Goal: Task Accomplishment & Management: Use online tool/utility

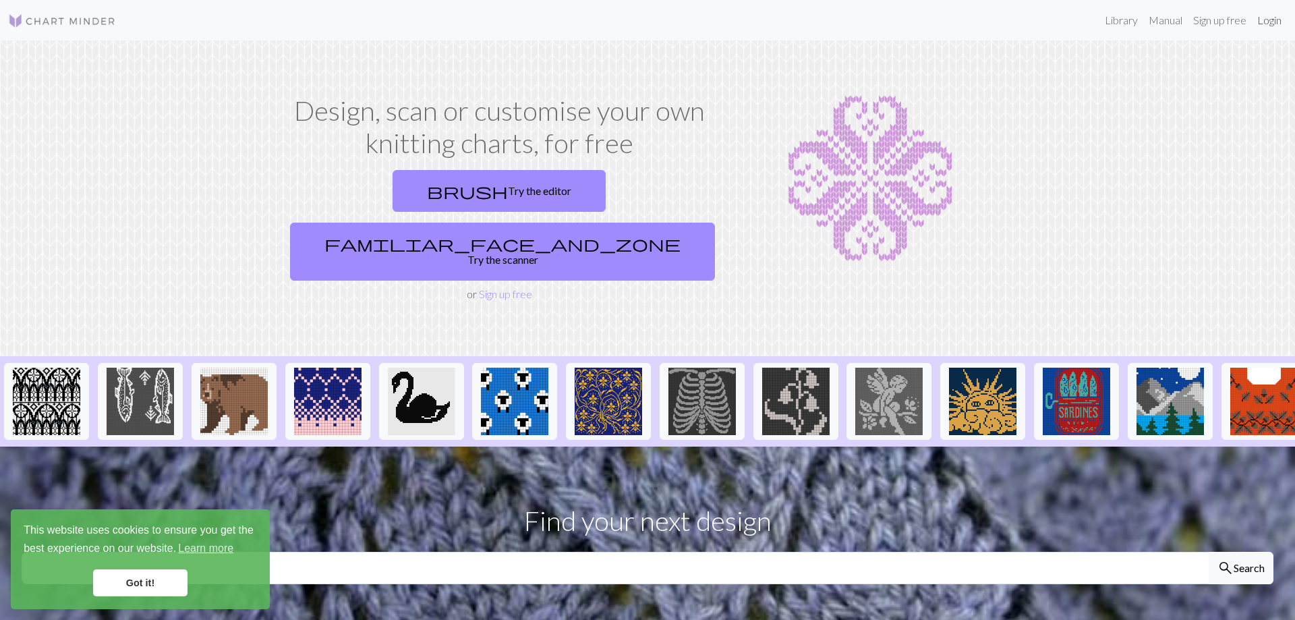
click at [1268, 26] on link "Login" at bounding box center [1269, 20] width 35 height 27
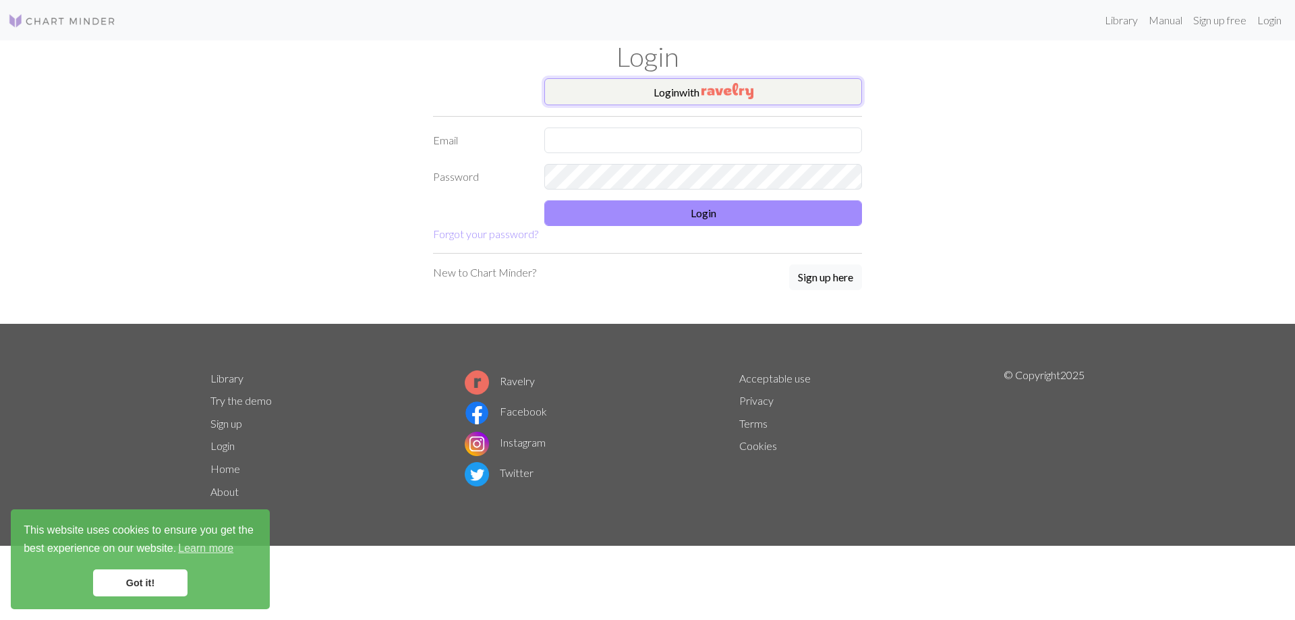
click at [719, 84] on img "button" at bounding box center [728, 91] width 52 height 16
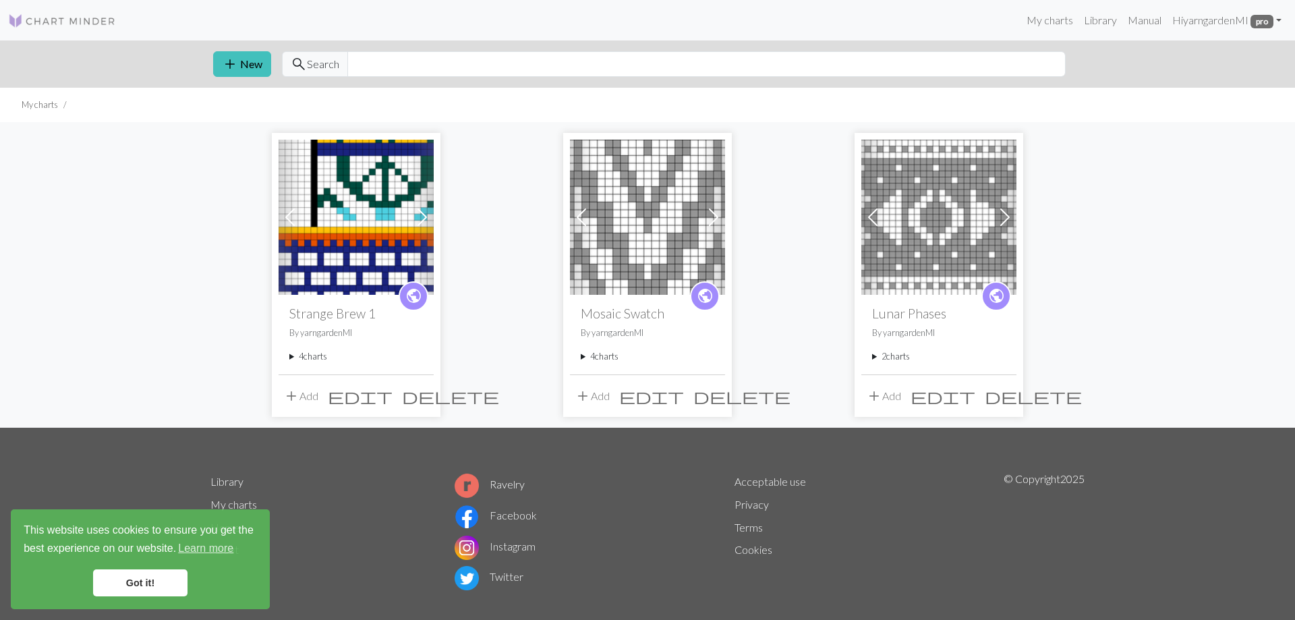
click at [417, 214] on span at bounding box center [422, 217] width 22 height 22
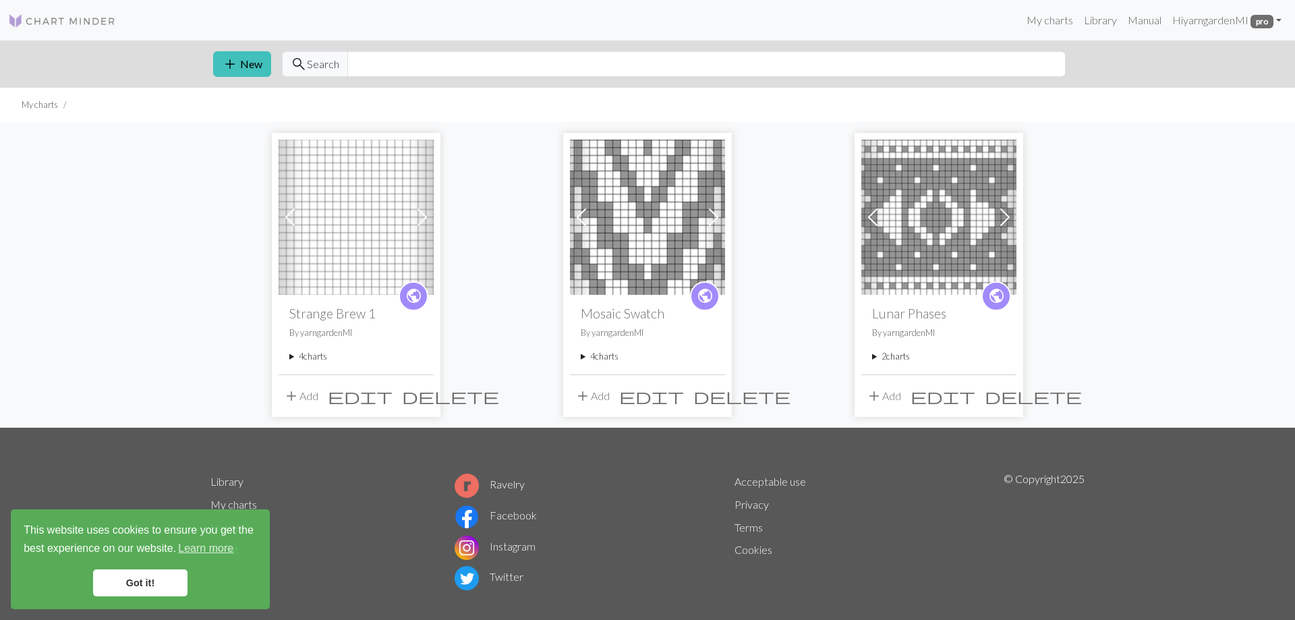
click at [417, 214] on span at bounding box center [422, 217] width 22 height 22
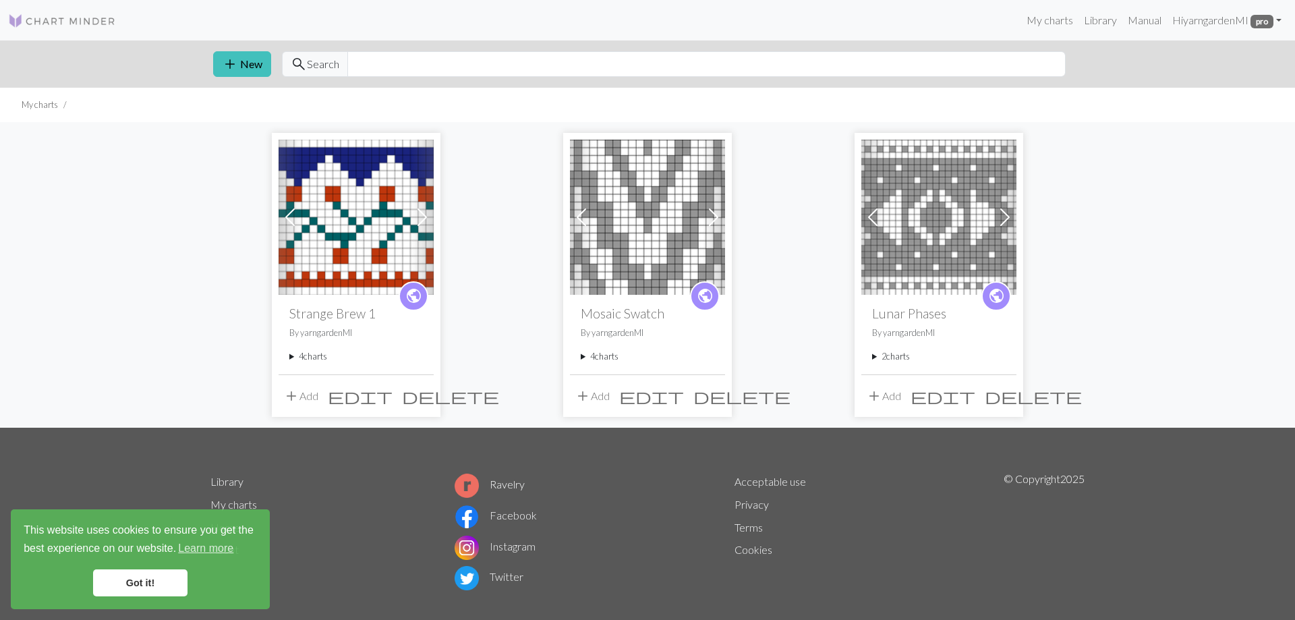
click at [417, 214] on span at bounding box center [422, 217] width 22 height 22
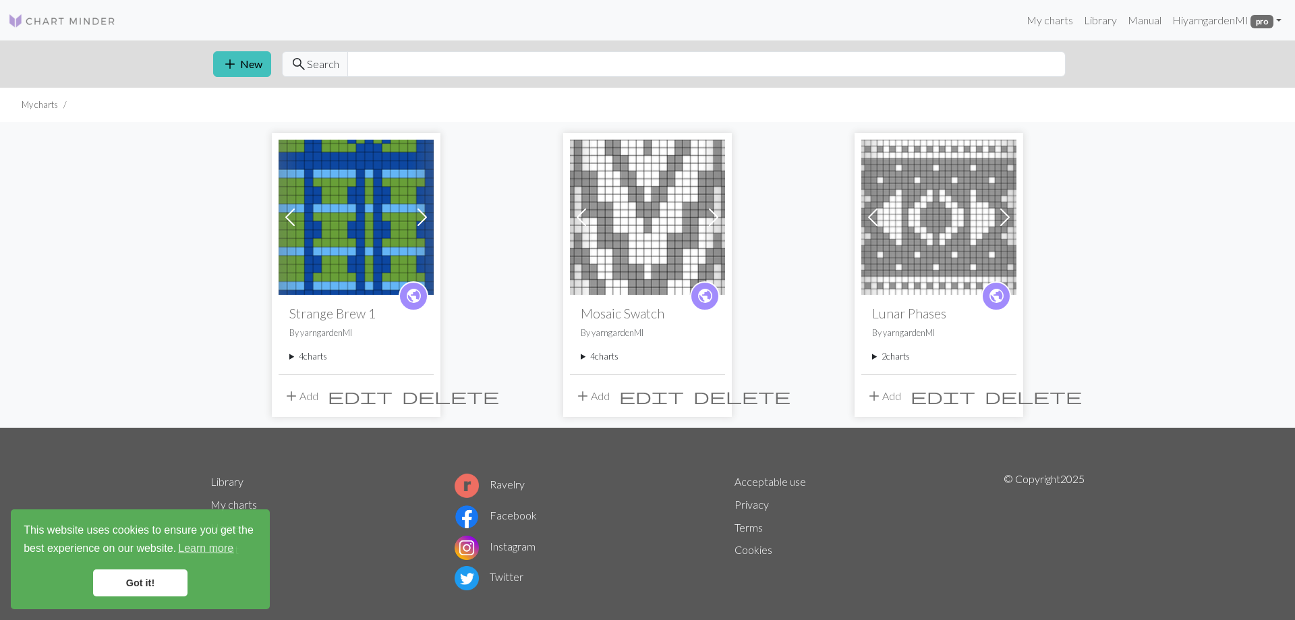
click at [345, 211] on img at bounding box center [356, 217] width 155 height 155
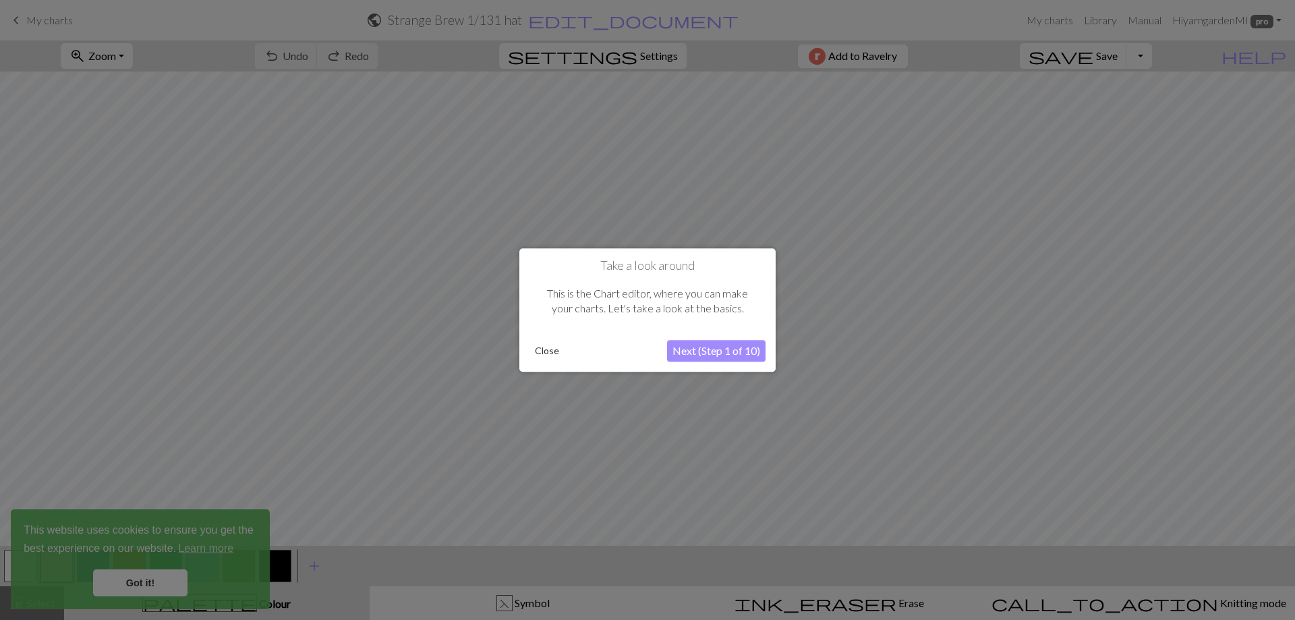
click at [159, 580] on div at bounding box center [647, 310] width 1295 height 620
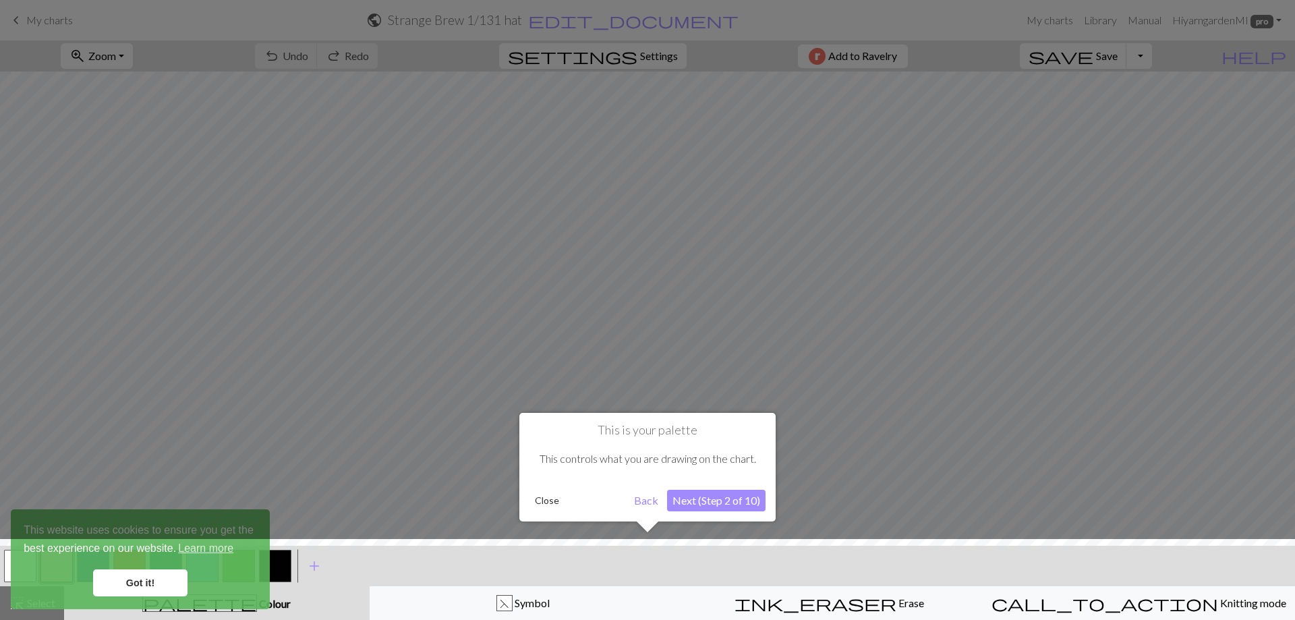
click at [159, 580] on div at bounding box center [647, 583] width 1309 height 88
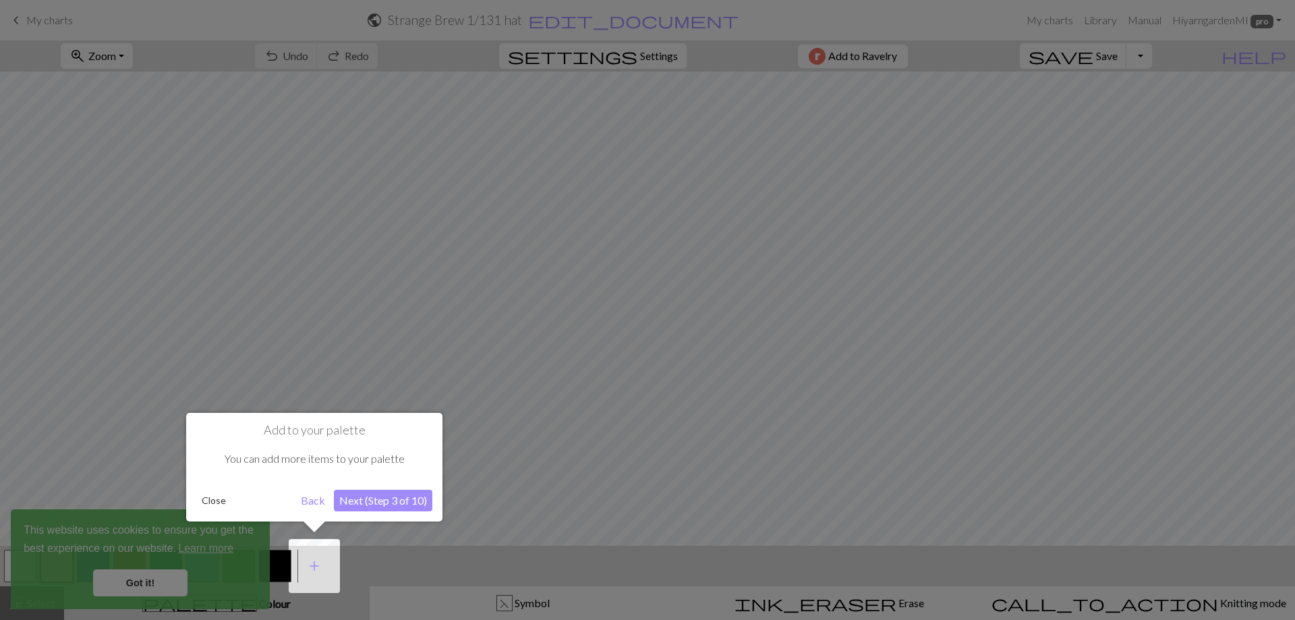
click at [212, 506] on button "Close" at bounding box center [213, 500] width 35 height 20
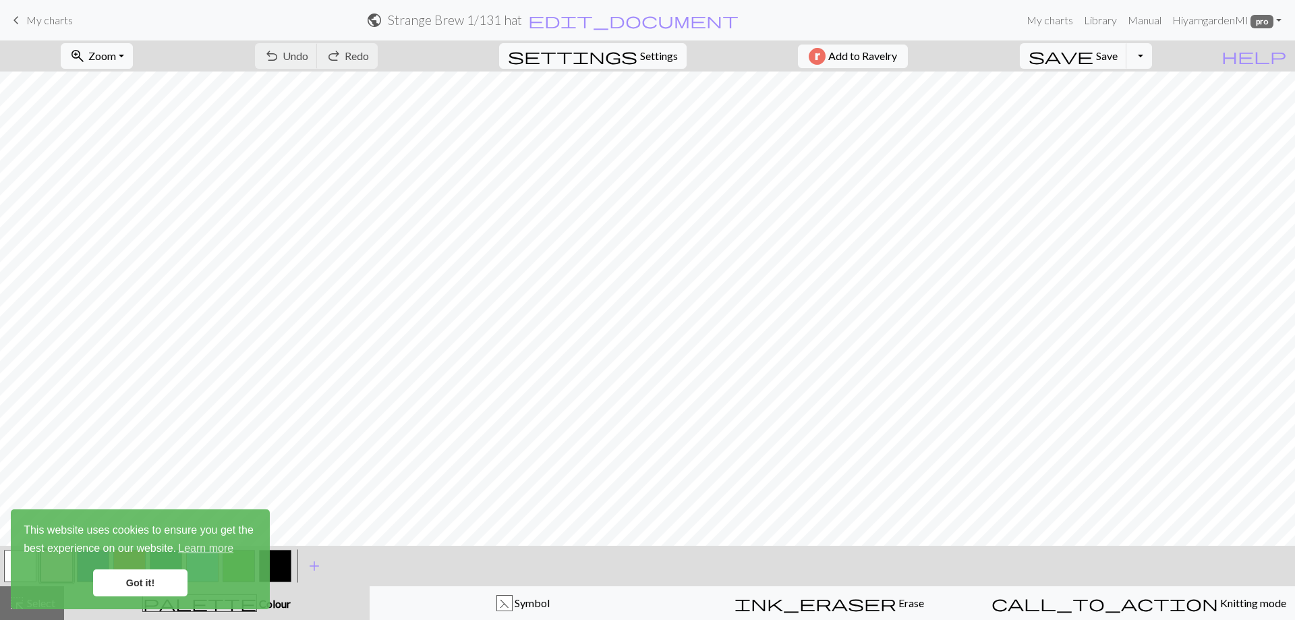
click at [134, 588] on link "Got it!" at bounding box center [140, 582] width 94 height 27
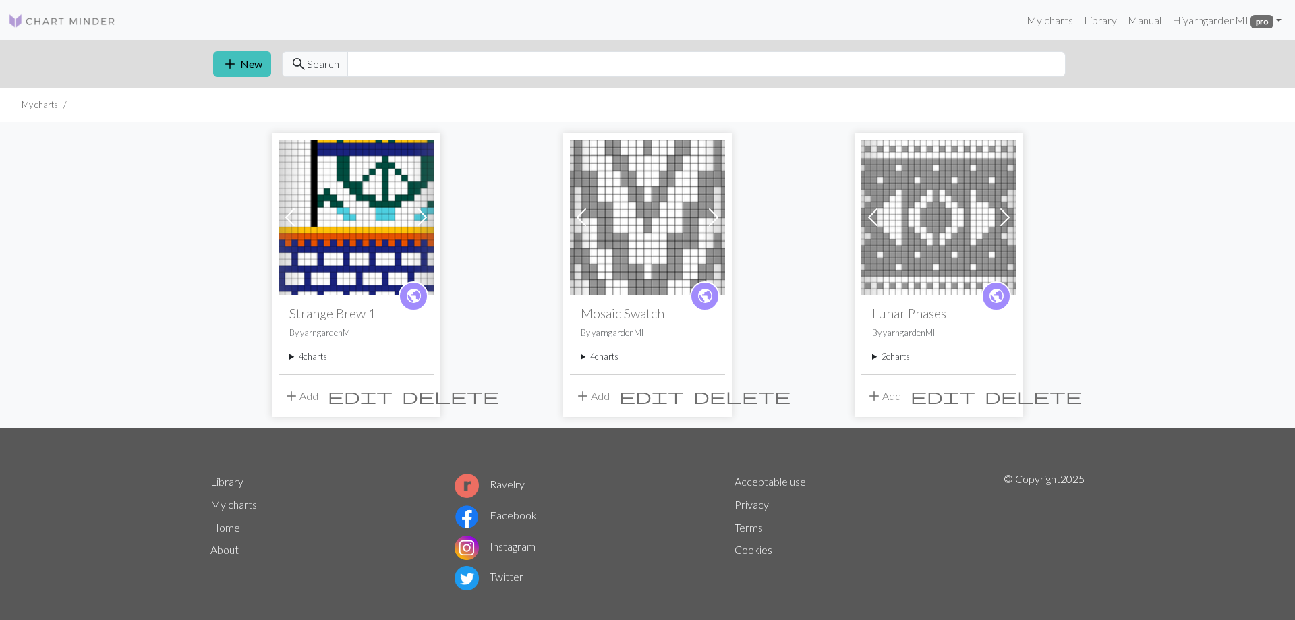
click at [420, 217] on span at bounding box center [422, 217] width 22 height 22
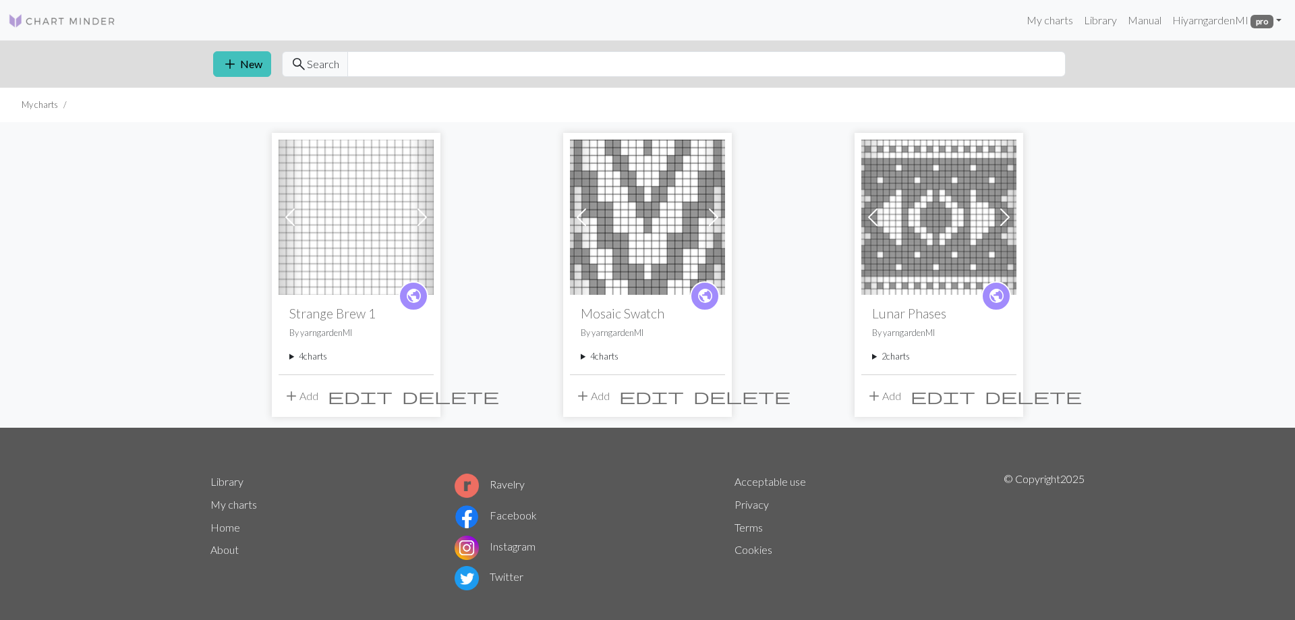
click at [420, 217] on span at bounding box center [422, 217] width 22 height 22
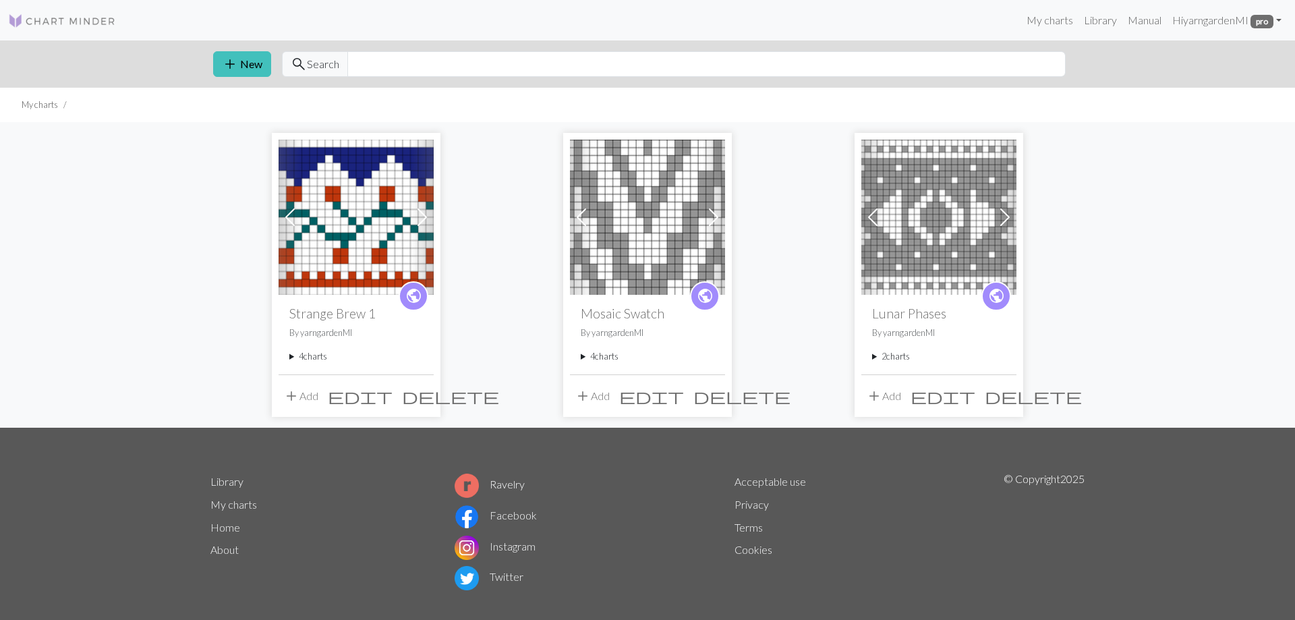
click at [420, 217] on span at bounding box center [422, 217] width 22 height 22
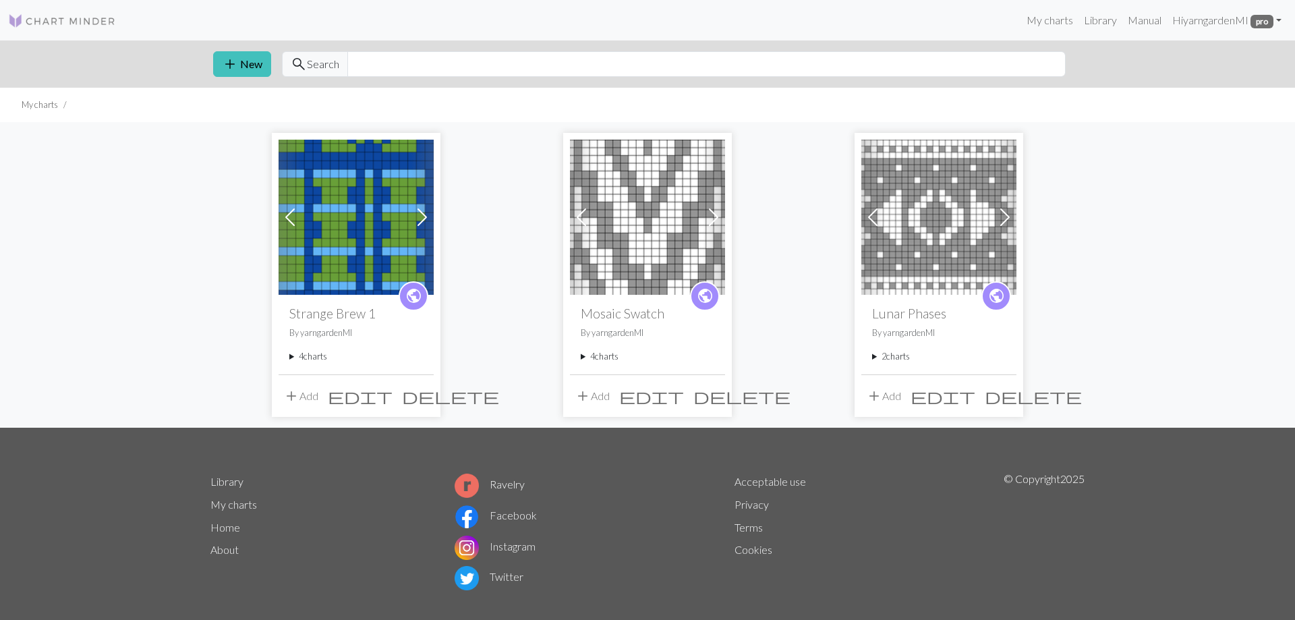
click at [334, 229] on img at bounding box center [356, 217] width 155 height 155
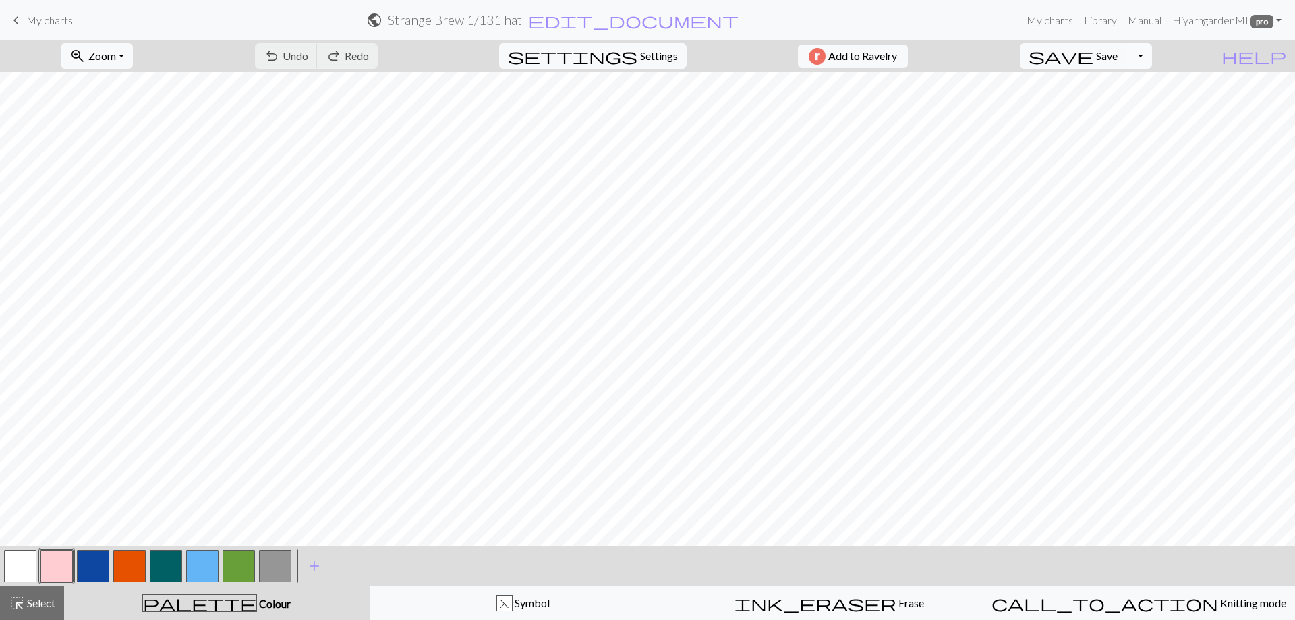
click at [1152, 53] on button "Toggle Dropdown" at bounding box center [1139, 56] width 26 height 26
click at [1122, 106] on button "save_alt Download" at bounding box center [1040, 107] width 223 height 22
click at [621, 45] on button "Download" at bounding box center [614, 44] width 65 height 26
click at [641, 53] on span "Settings" at bounding box center [659, 56] width 38 height 16
select select "aran"
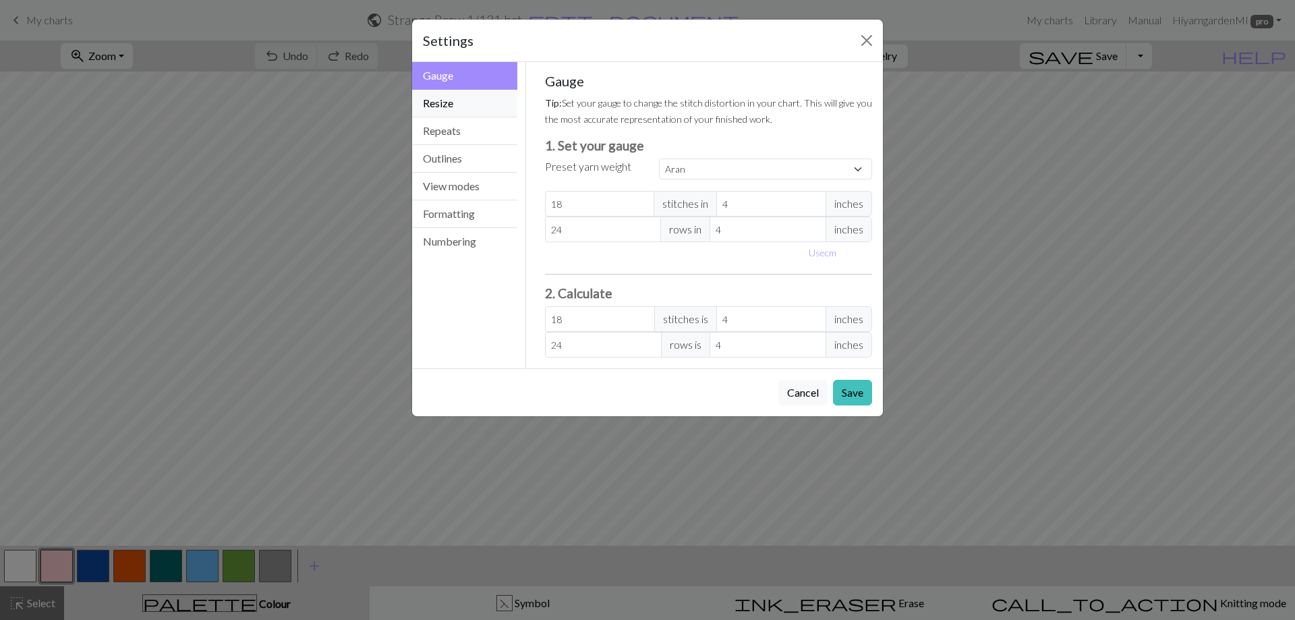
click at [455, 98] on button "Resize" at bounding box center [464, 104] width 105 height 28
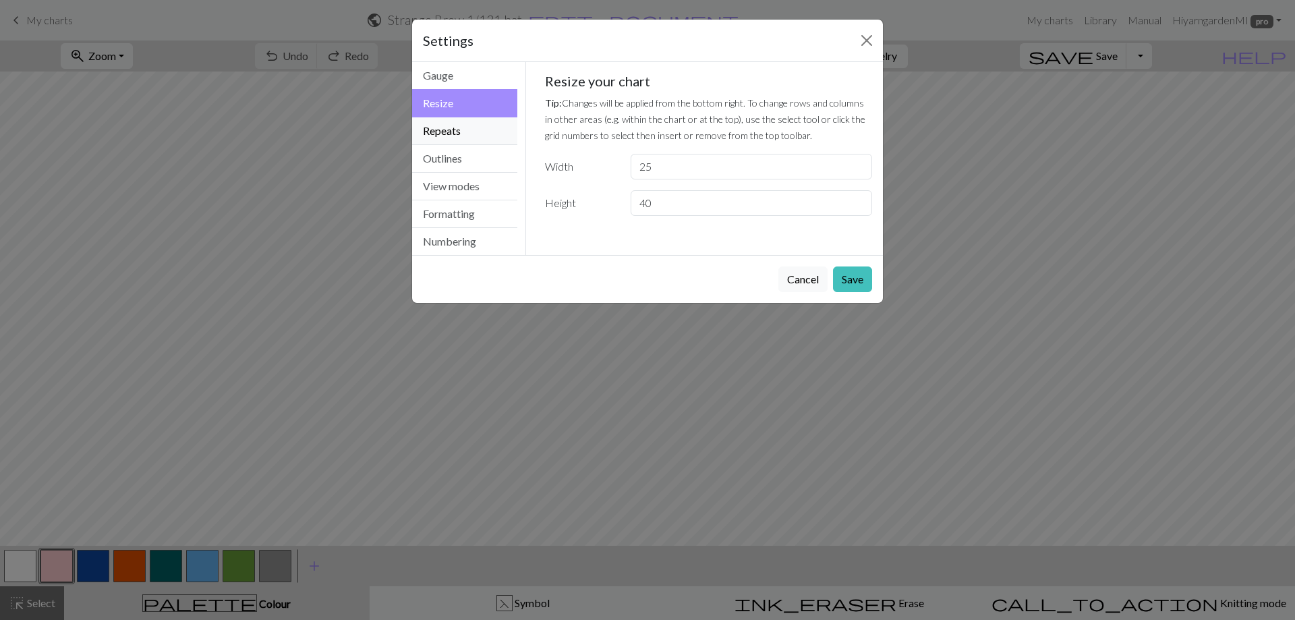
click at [451, 123] on button "Repeats" at bounding box center [464, 131] width 105 height 28
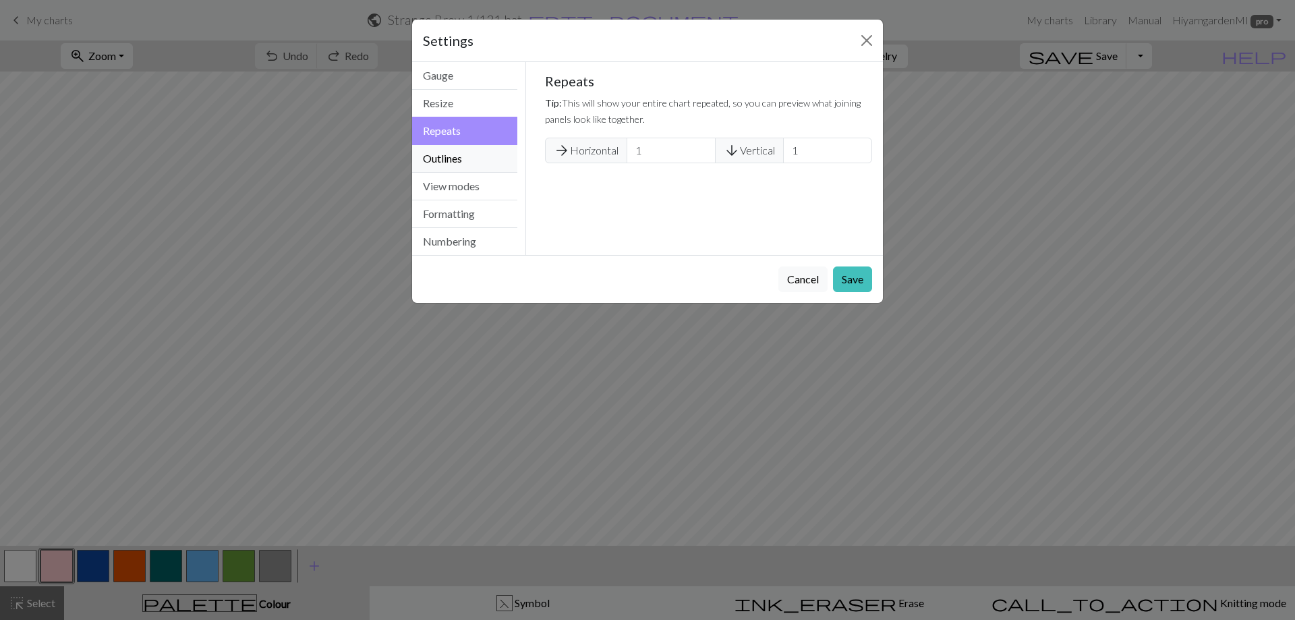
click at [444, 154] on button "Outlines" at bounding box center [464, 159] width 105 height 28
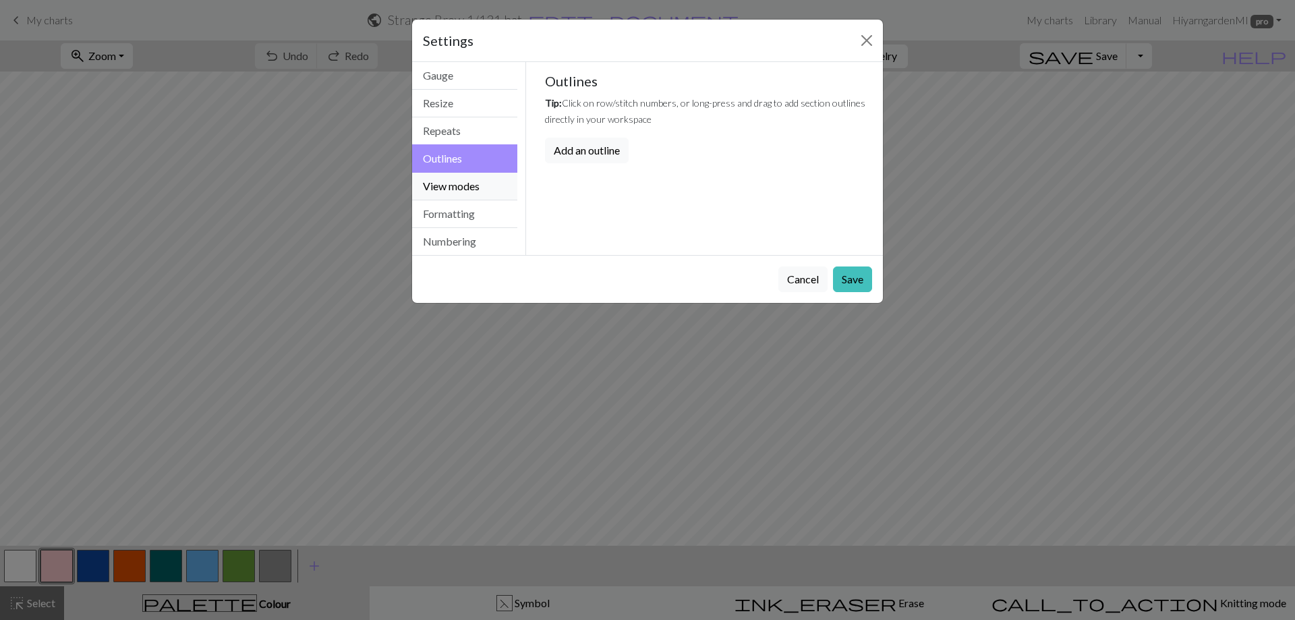
click at [440, 191] on button "View modes" at bounding box center [464, 187] width 105 height 28
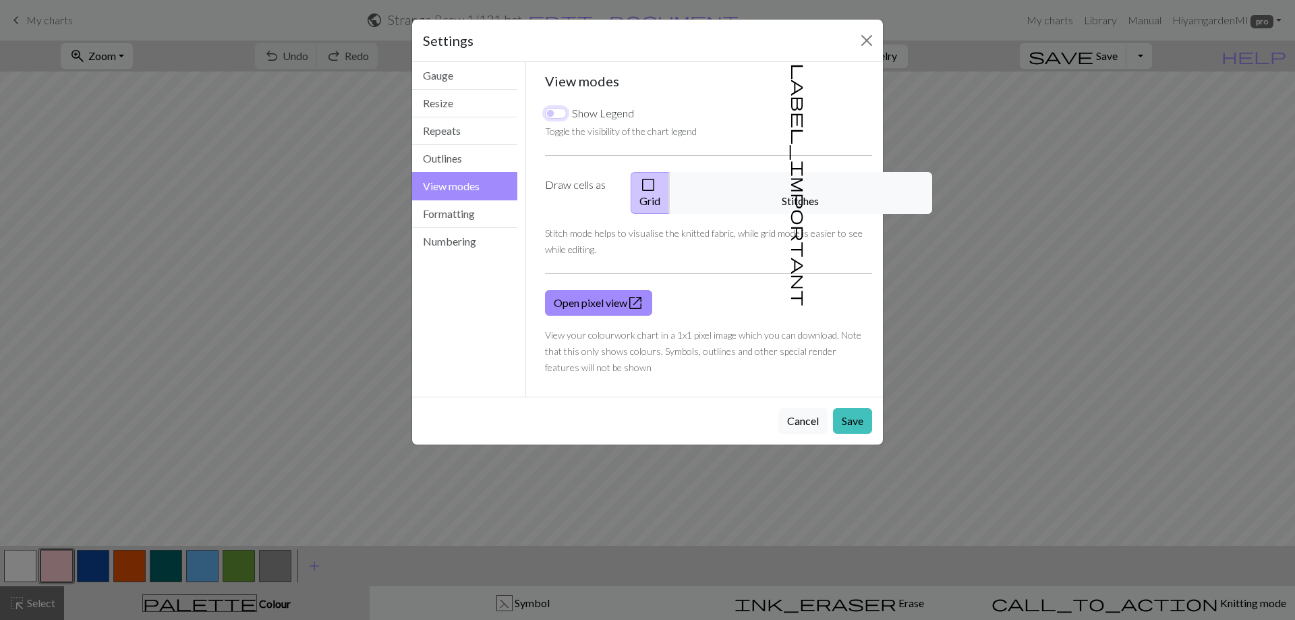
click at [550, 113] on input "Show Legend" at bounding box center [556, 113] width 22 height 11
checkbox input "true"
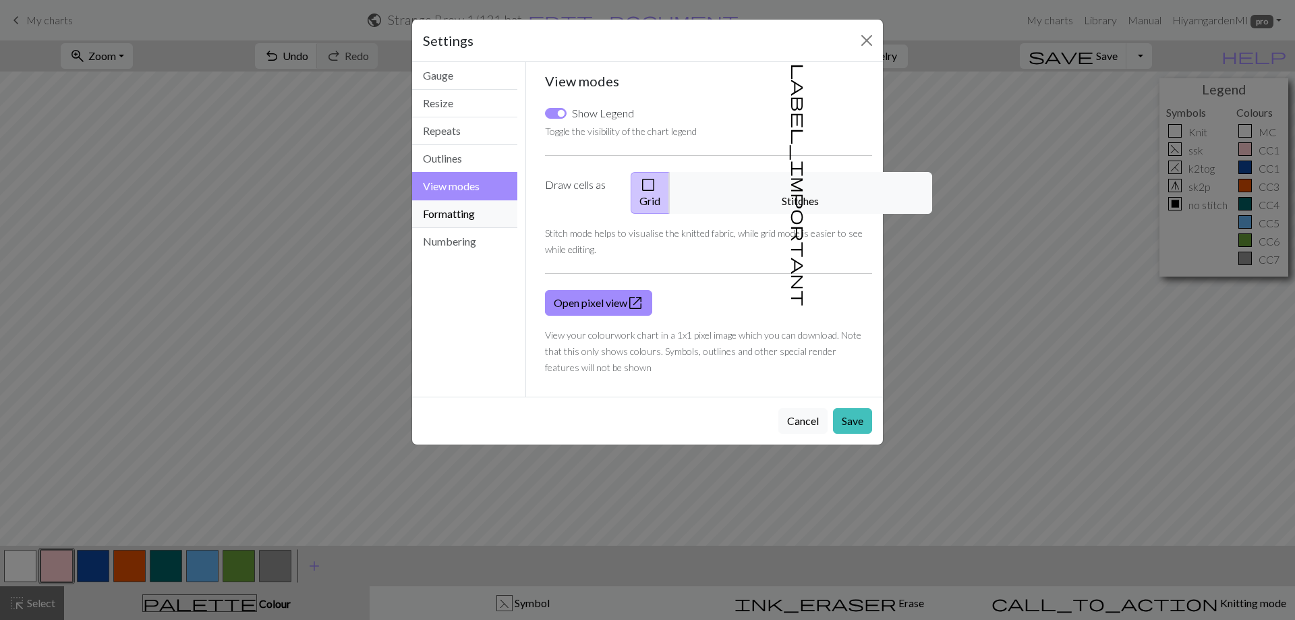
click at [462, 217] on button "Formatting" at bounding box center [464, 214] width 105 height 28
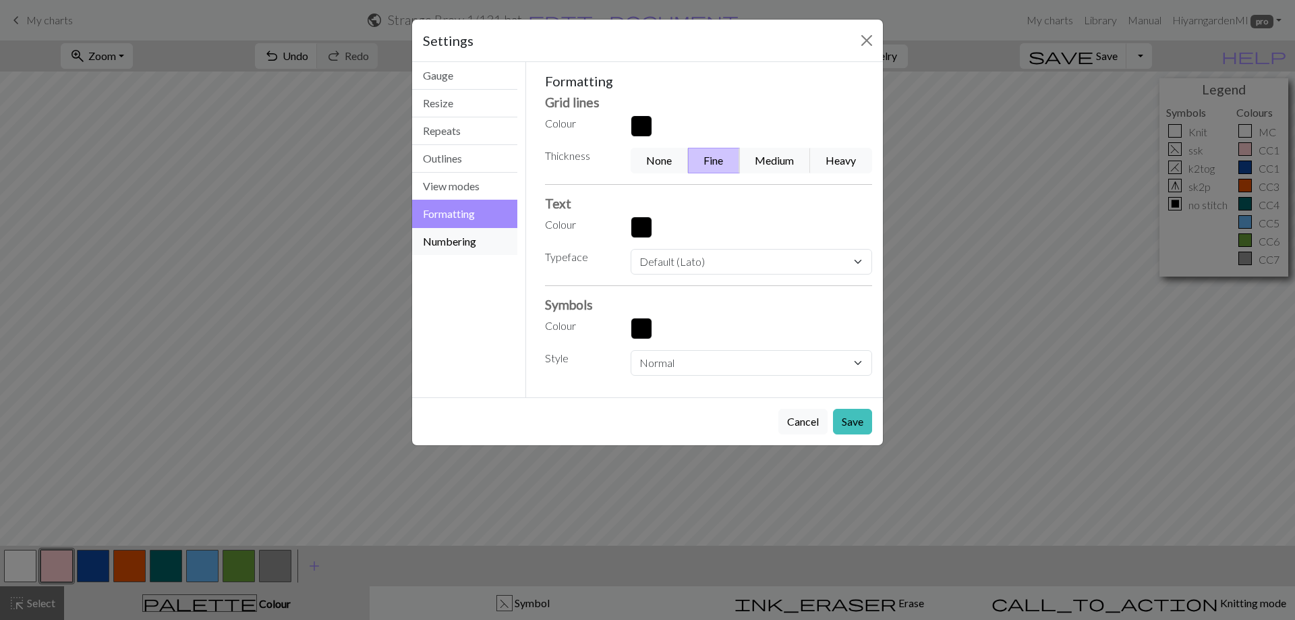
click at [457, 237] on button "Numbering" at bounding box center [464, 241] width 105 height 27
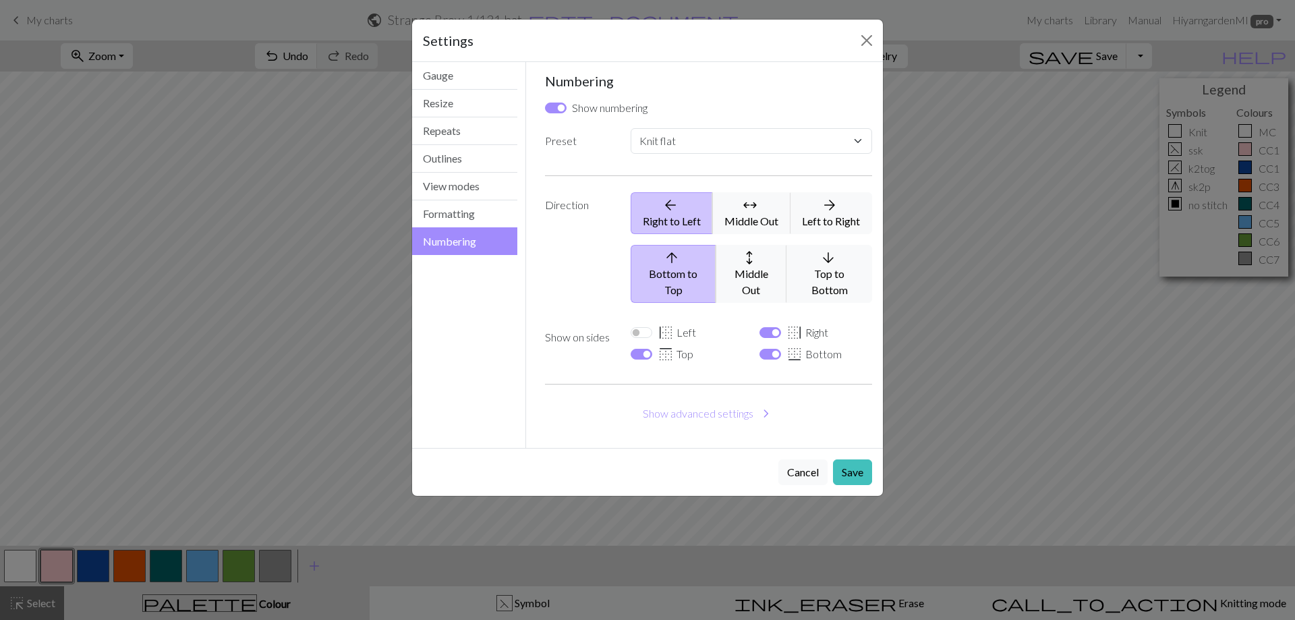
drag, startPoint x: 629, startPoint y: 47, endPoint x: 572, endPoint y: 51, distance: 56.8
click at [572, 51] on div "Settings" at bounding box center [647, 41] width 471 height 42
click at [631, 128] on select "Custom Knit flat Knit in the round Lace knitting Cross stitch" at bounding box center [751, 141] width 241 height 26
click at [573, 252] on label "Direction" at bounding box center [580, 252] width 86 height 121
click at [649, 349] on input "border_top Top" at bounding box center [642, 354] width 22 height 11
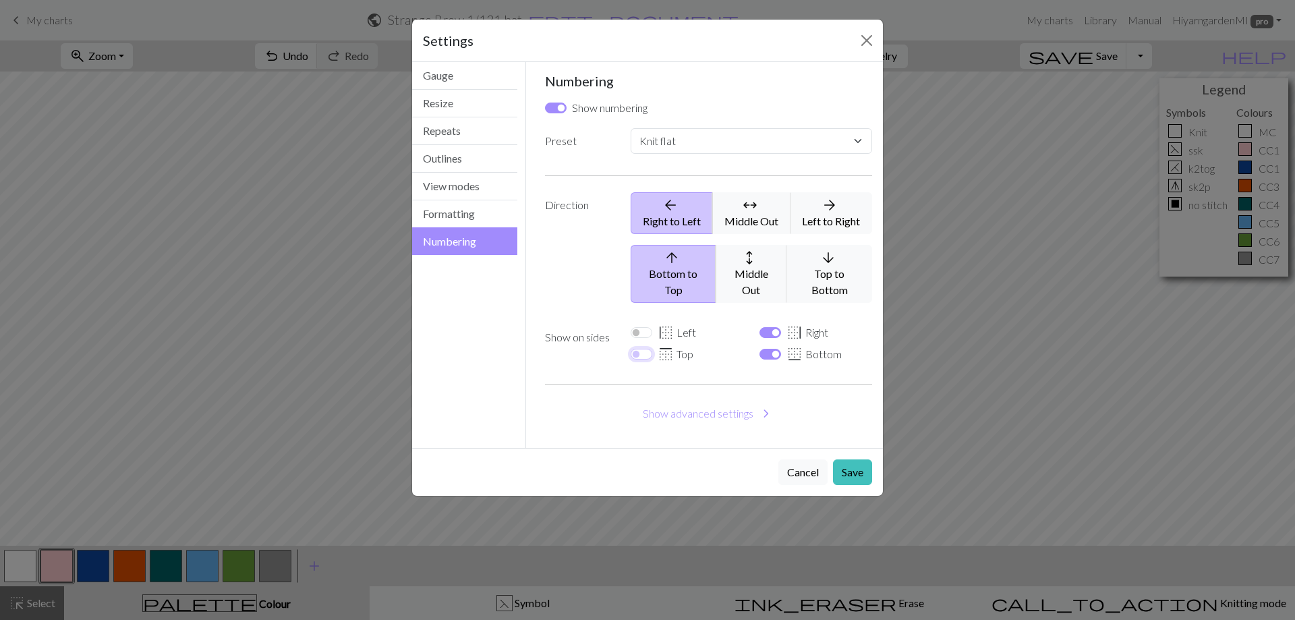
checkbox input "false"
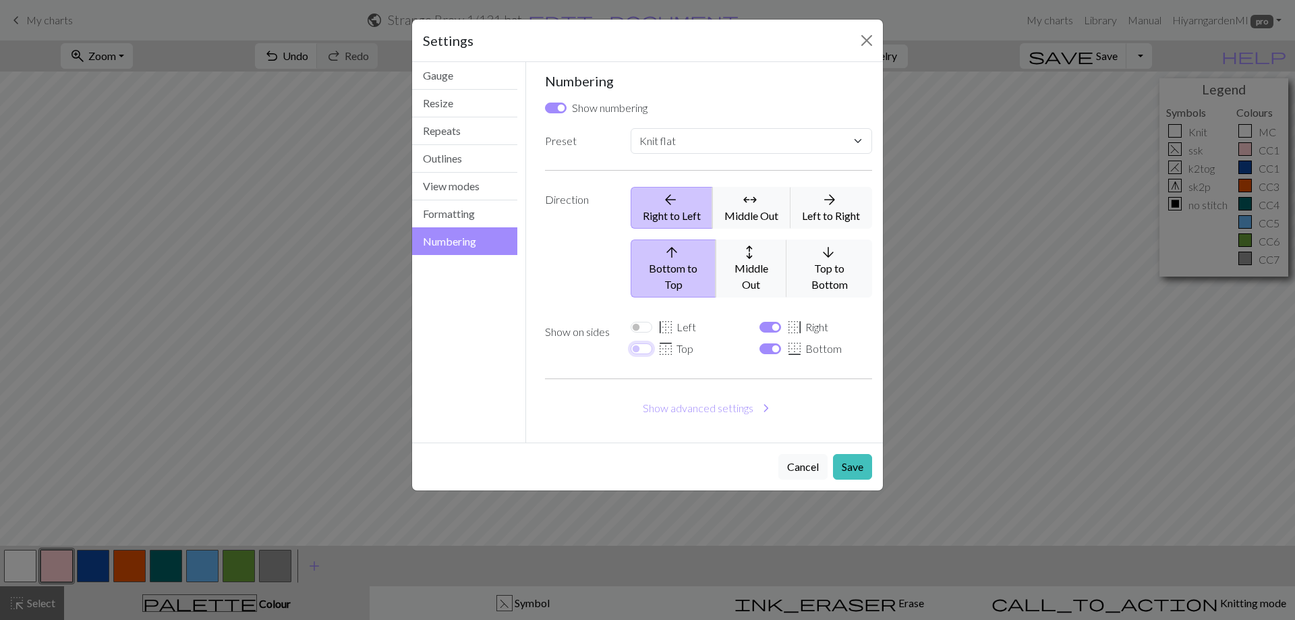
select select
click at [853, 454] on button "Save" at bounding box center [852, 467] width 39 height 26
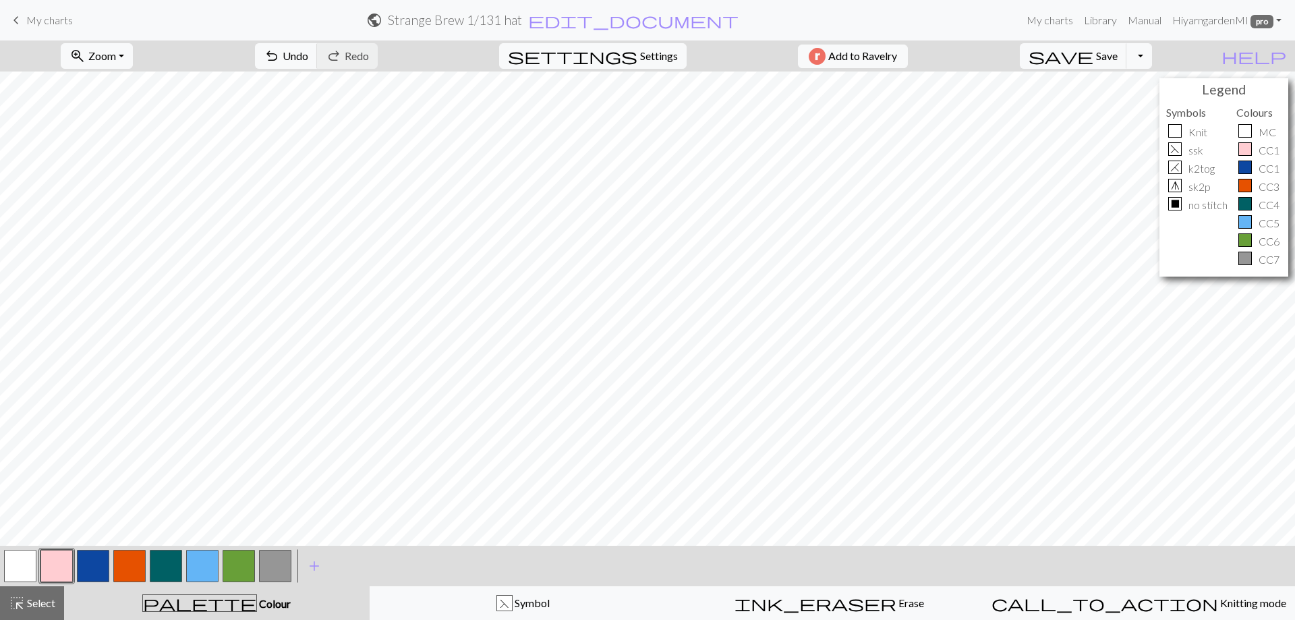
click at [1130, 254] on div "Legend Symbols Knit F ssk H k2tog g sk2p X no stitch Colours MC CC1 CC1 CC3 CC4…" at bounding box center [647, 309] width 1295 height 474
click at [59, 564] on button "button" at bounding box center [56, 566] width 32 height 32
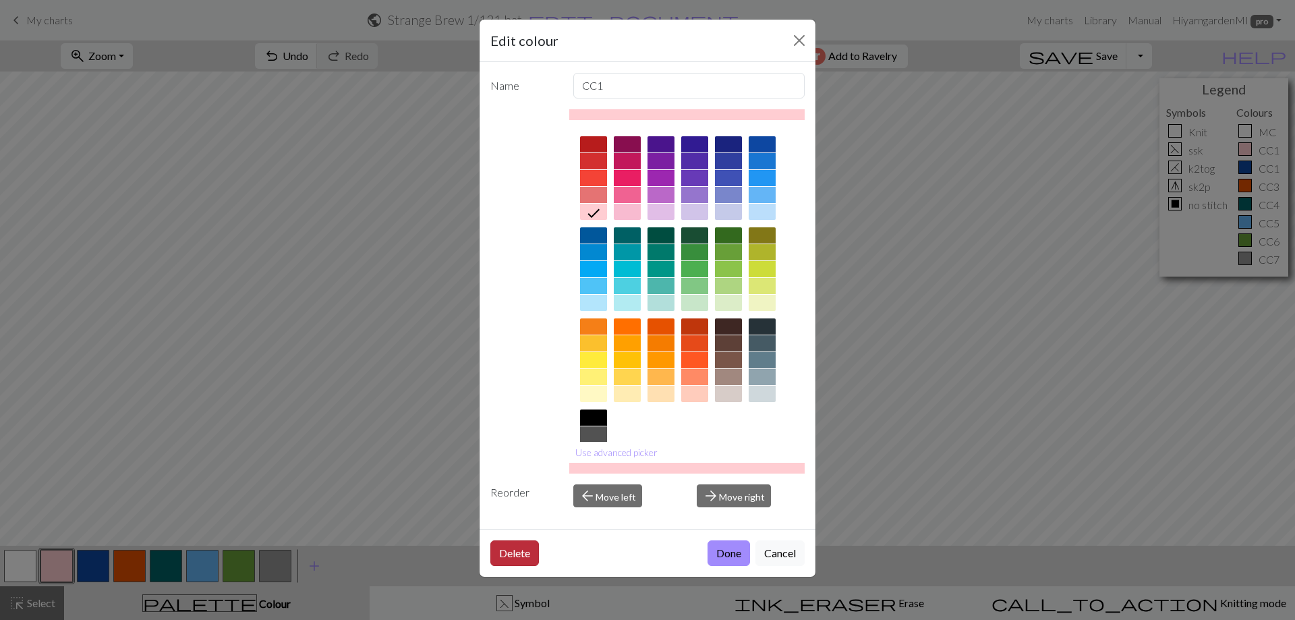
click at [517, 548] on button "Delete" at bounding box center [514, 553] width 49 height 26
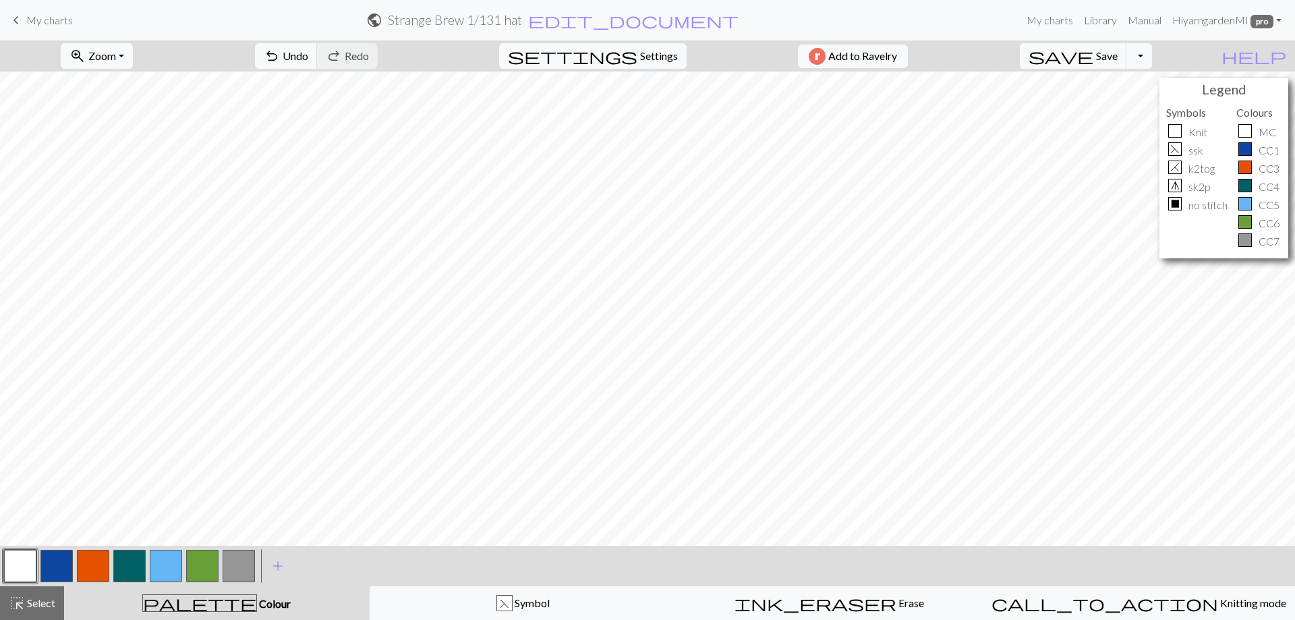
click at [90, 561] on button "button" at bounding box center [93, 566] width 32 height 32
click at [92, 561] on button "button" at bounding box center [93, 566] width 32 height 32
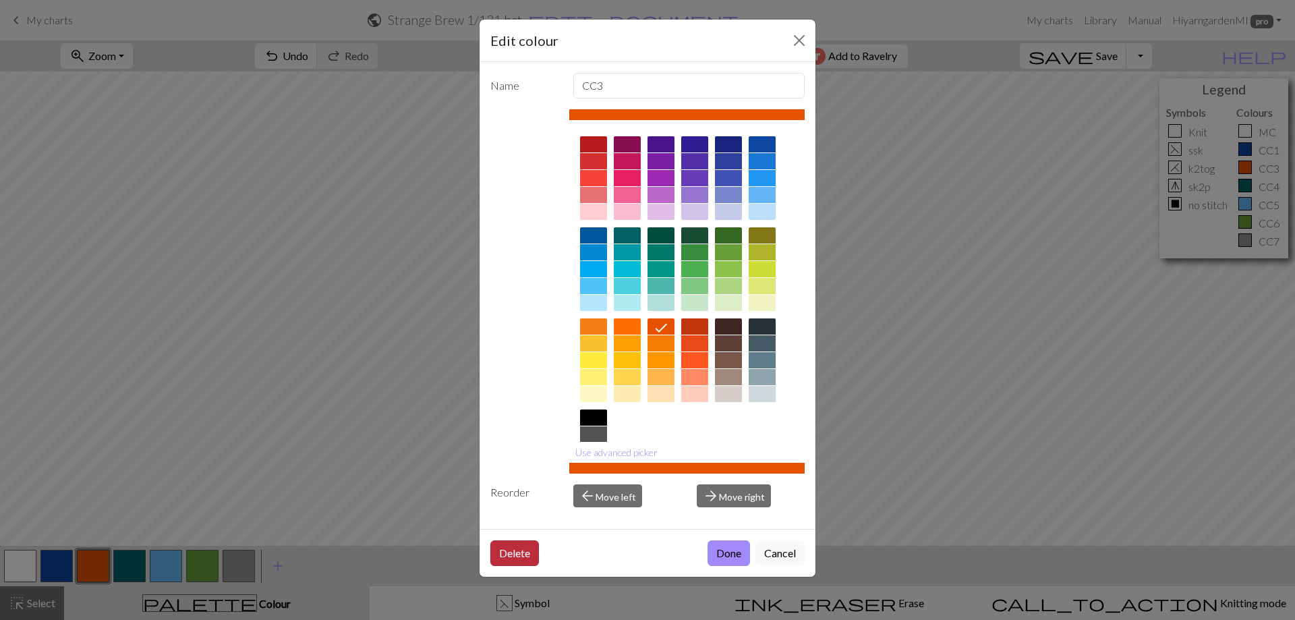
click at [515, 548] on button "Delete" at bounding box center [514, 553] width 49 height 26
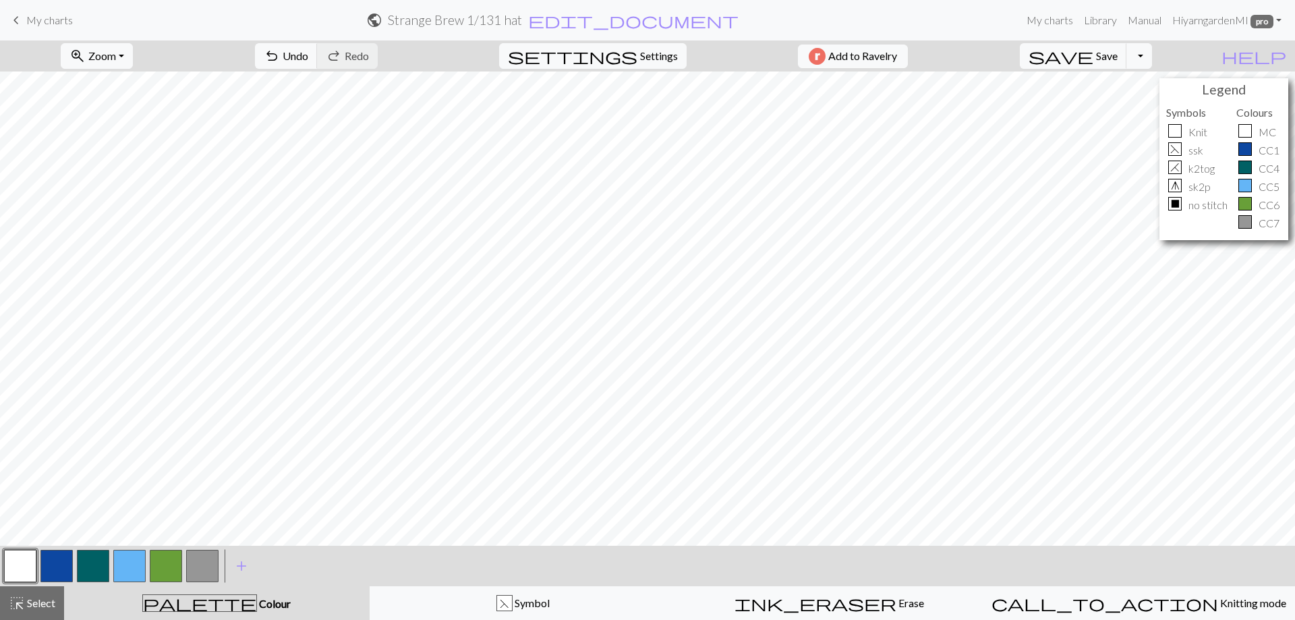
click at [92, 570] on button "button" at bounding box center [93, 566] width 32 height 32
click at [97, 566] on button "button" at bounding box center [93, 566] width 32 height 32
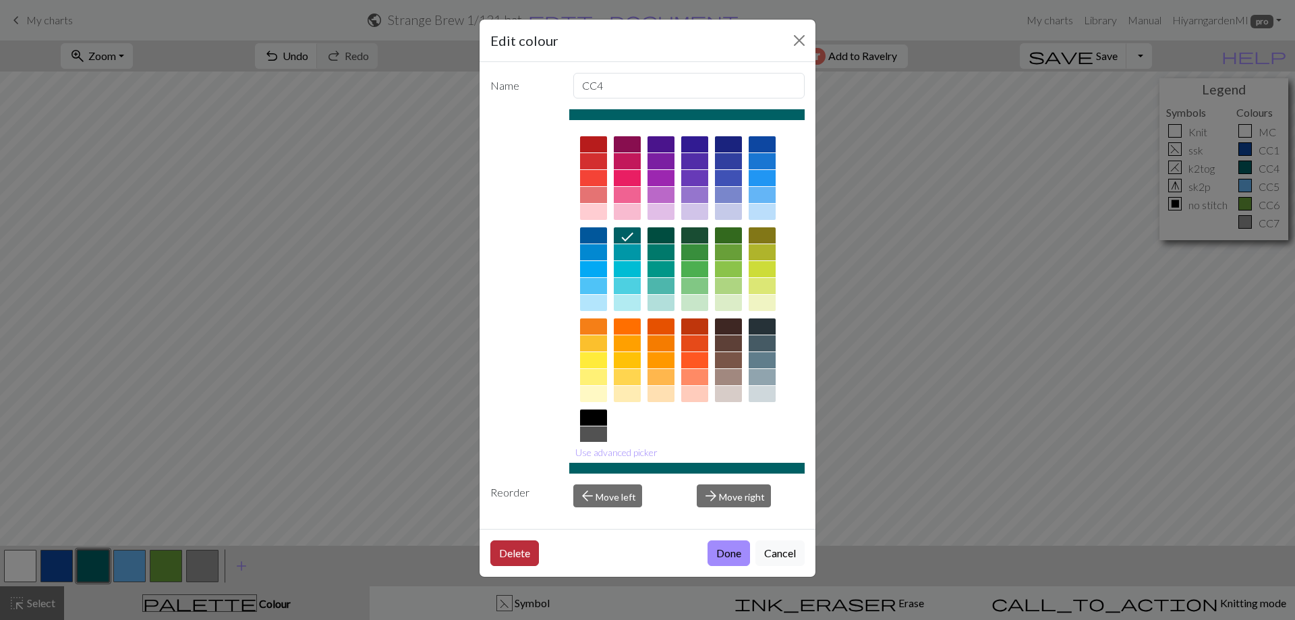
click at [523, 545] on button "Delete" at bounding box center [514, 553] width 49 height 26
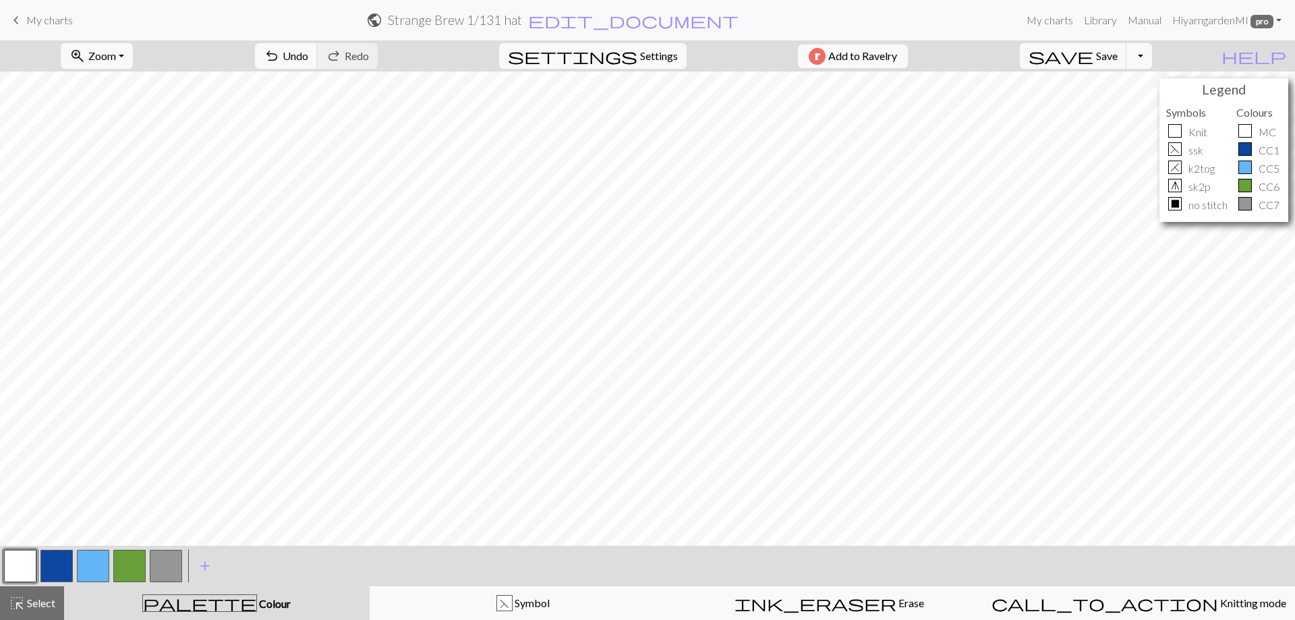
drag, startPoint x: 130, startPoint y: 560, endPoint x: 91, endPoint y: 552, distance: 39.2
click at [91, 552] on div at bounding box center [93, 566] width 182 height 36
drag, startPoint x: 125, startPoint y: 561, endPoint x: 49, endPoint y: 555, distance: 77.1
click at [49, 555] on div at bounding box center [93, 566] width 182 height 36
click at [13, 561] on button "button" at bounding box center [20, 566] width 32 height 32
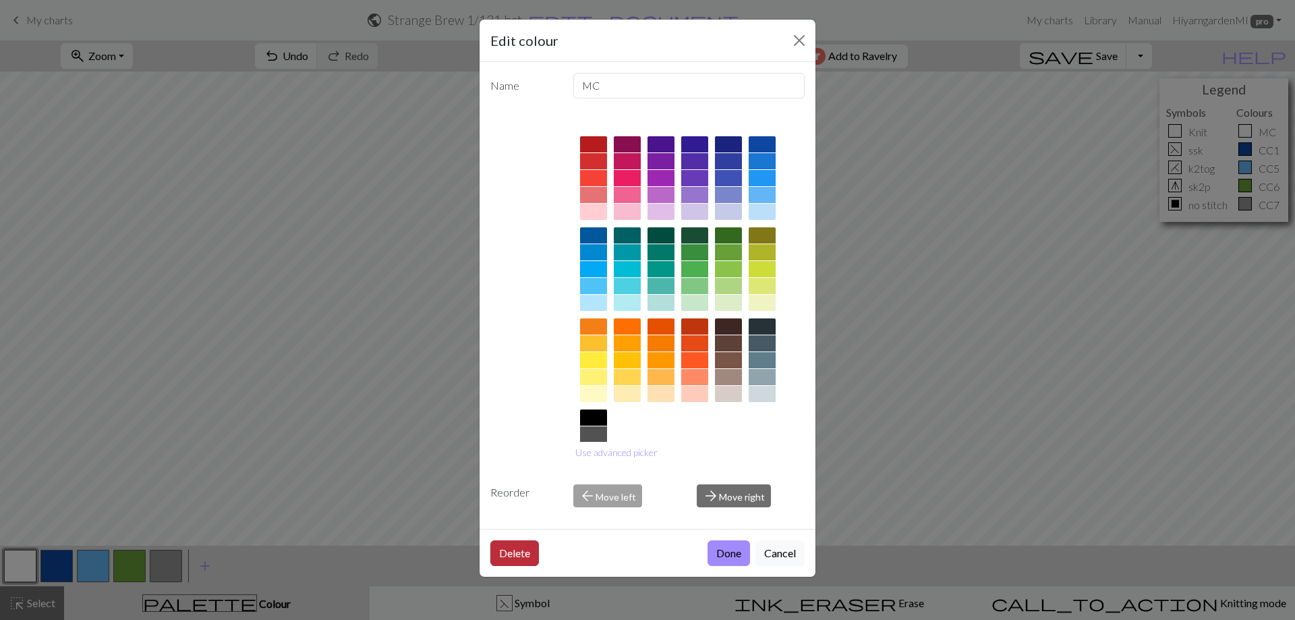
click at [519, 550] on button "Delete" at bounding box center [514, 553] width 49 height 26
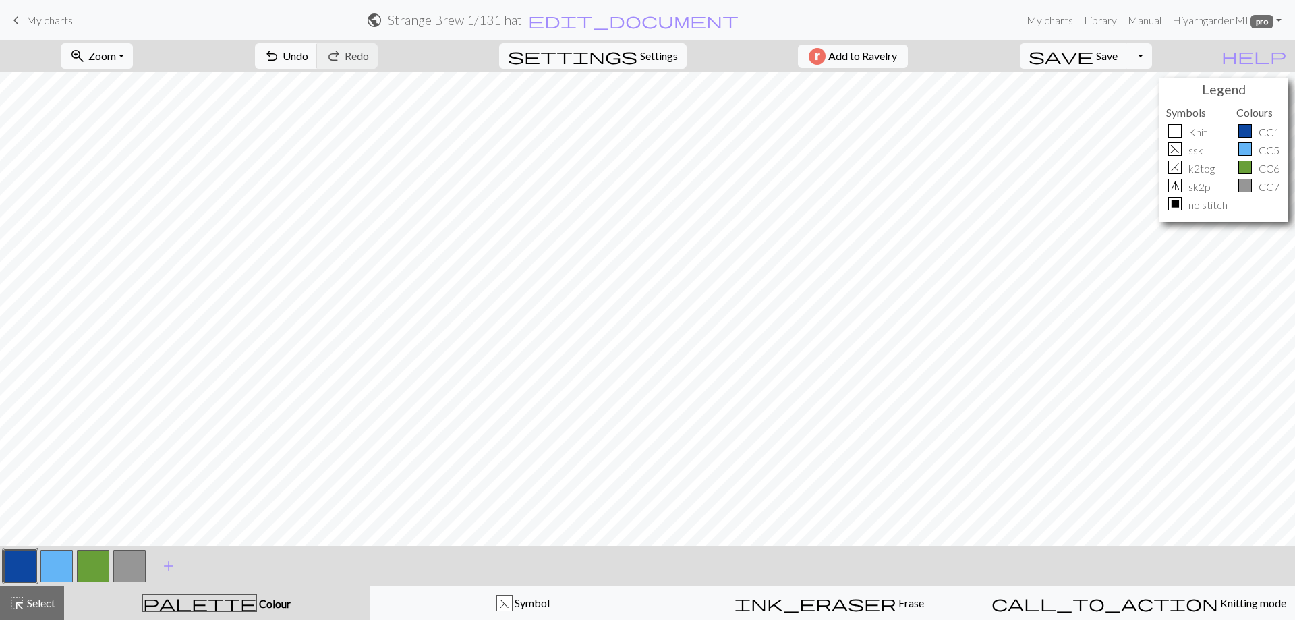
click at [90, 568] on button "button" at bounding box center [93, 566] width 32 height 32
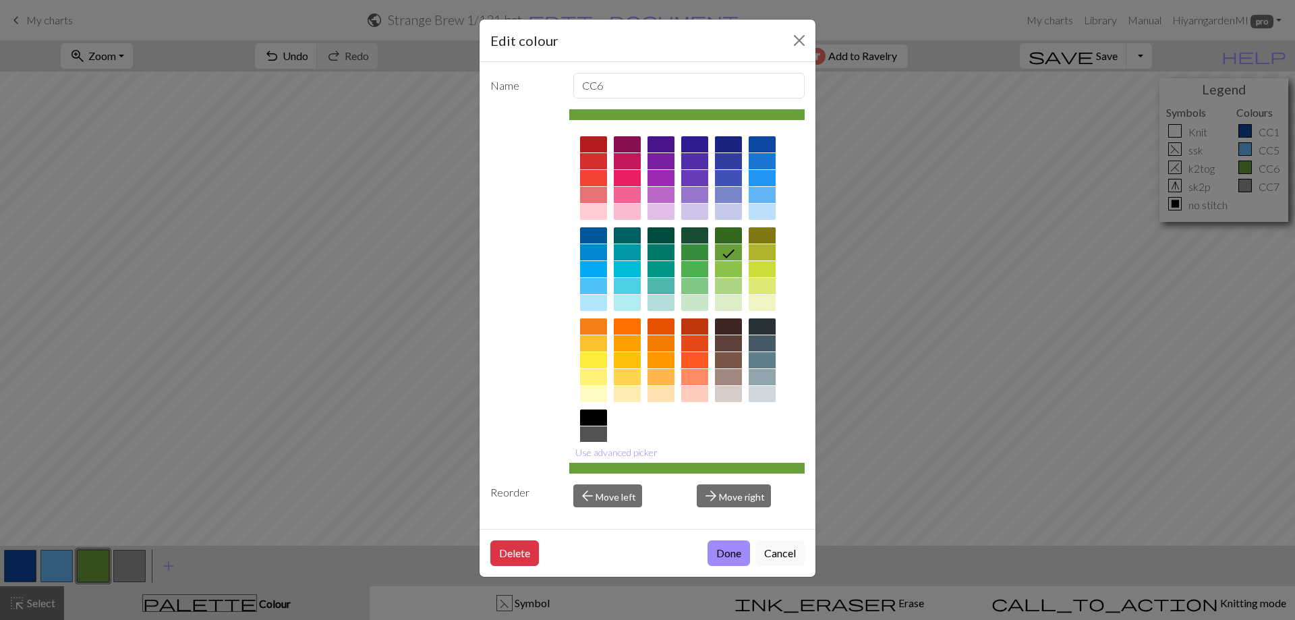
click at [18, 561] on div "Edit colour Name CC6 Use advanced picker Reorder arrow_back Move left arrow_for…" at bounding box center [647, 310] width 1295 height 620
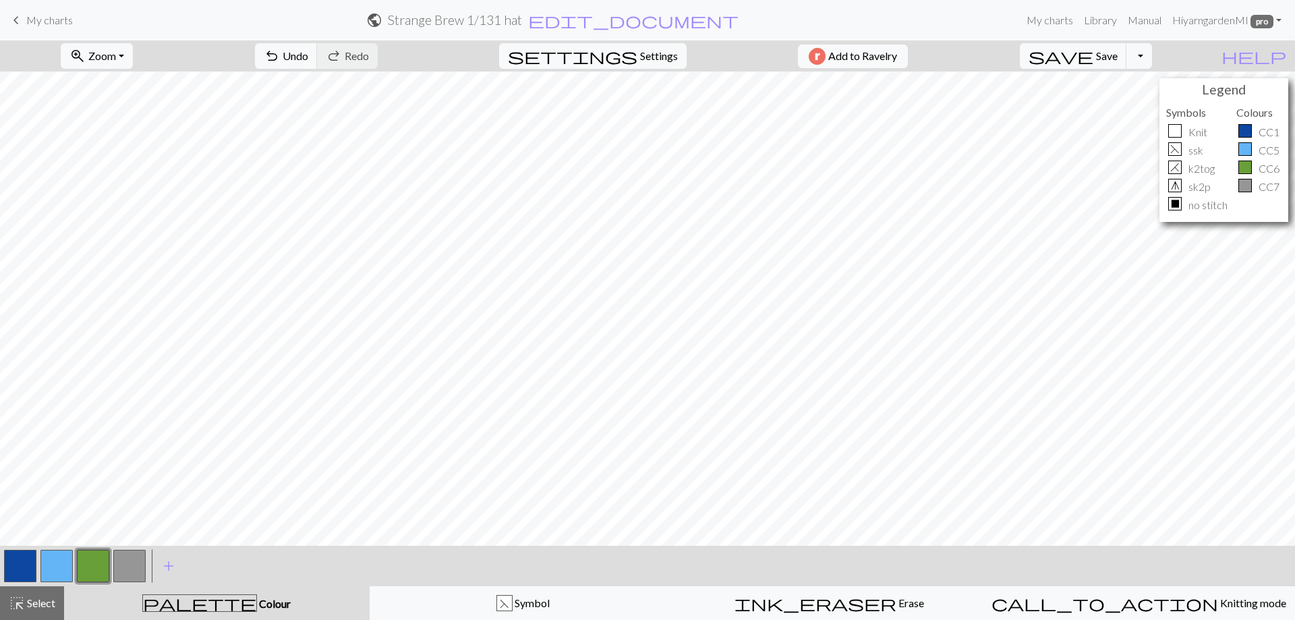
click at [18, 561] on button "button" at bounding box center [20, 566] width 32 height 32
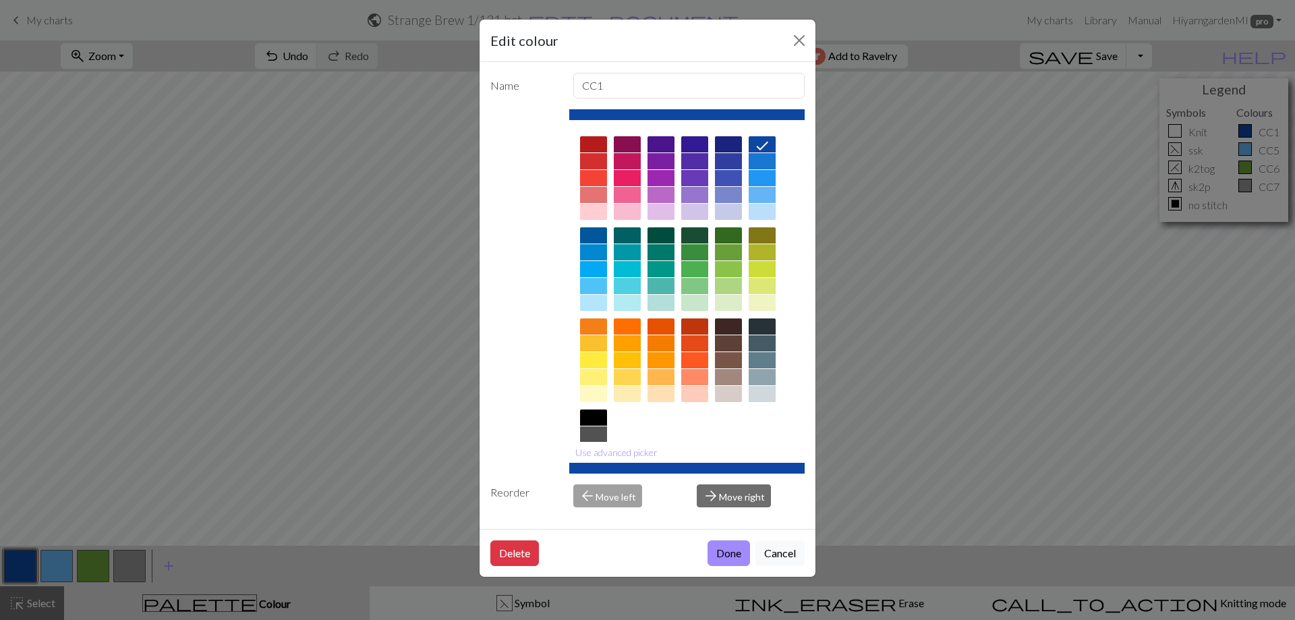
click at [55, 571] on div "Edit colour Name CC1 Use advanced picker Reorder arrow_back Move left arrow_for…" at bounding box center [647, 310] width 1295 height 620
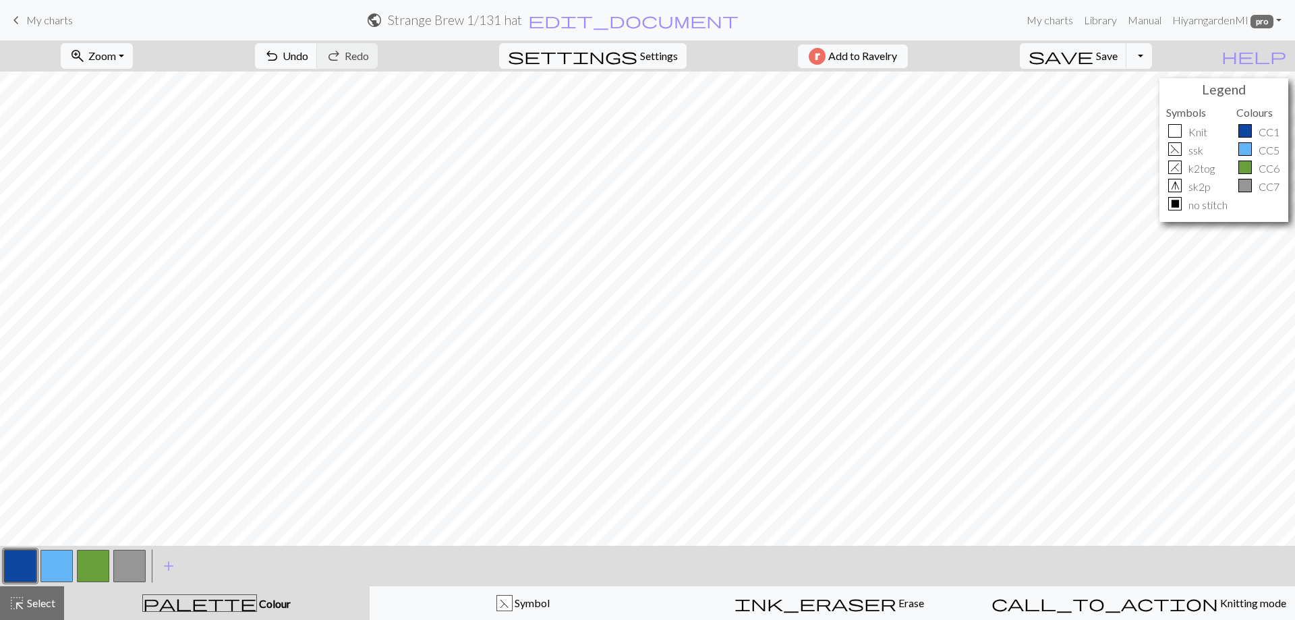
click at [94, 567] on button "button" at bounding box center [93, 566] width 32 height 32
drag, startPoint x: 94, startPoint y: 567, endPoint x: 56, endPoint y: 563, distance: 37.9
click at [56, 563] on div at bounding box center [75, 566] width 146 height 36
click at [89, 561] on button "button" at bounding box center [93, 566] width 32 height 32
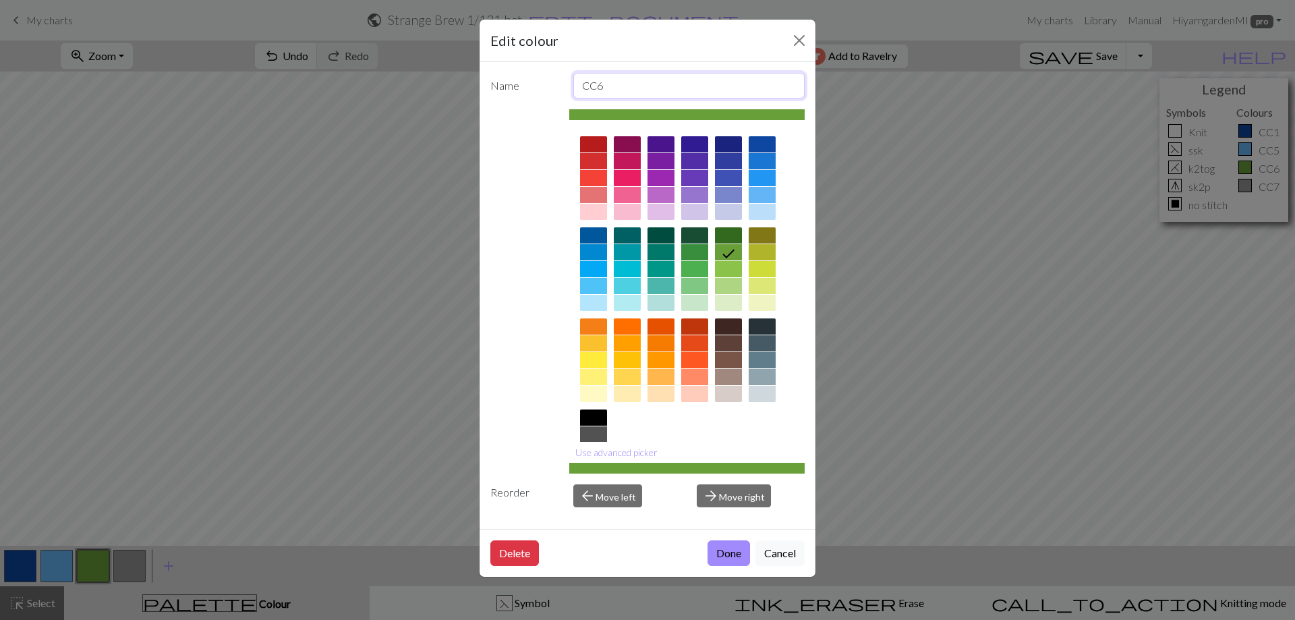
click at [614, 83] on input "CC6" at bounding box center [689, 86] width 232 height 26
type input "CC2"
click at [624, 500] on button "arrow_back Move left" at bounding box center [607, 495] width 69 height 23
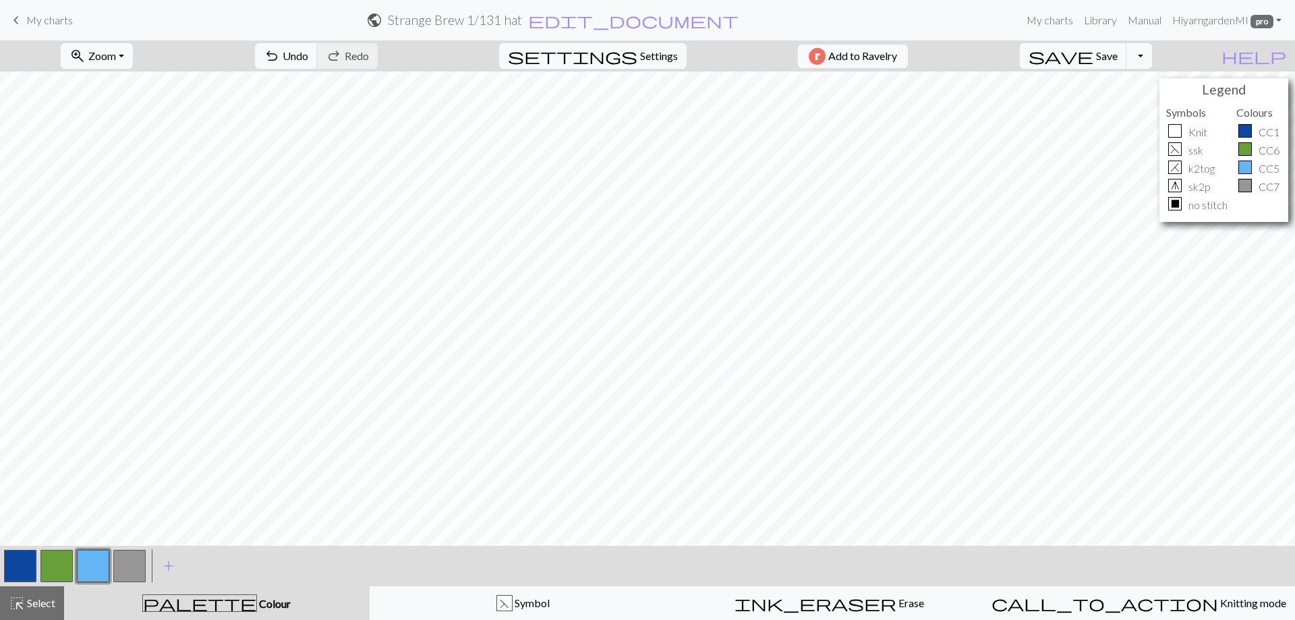
click at [95, 556] on button "button" at bounding box center [93, 566] width 32 height 32
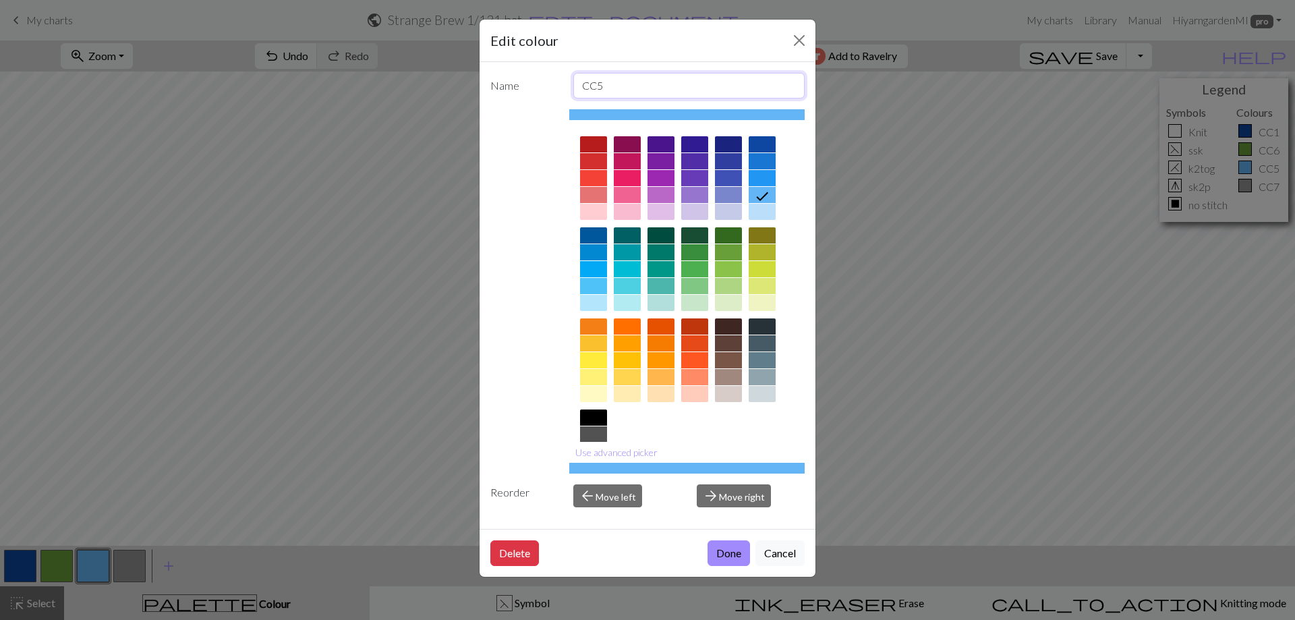
click at [615, 89] on input "CC5" at bounding box center [689, 86] width 232 height 26
type input "CC3"
click at [732, 547] on button "Done" at bounding box center [729, 553] width 42 height 26
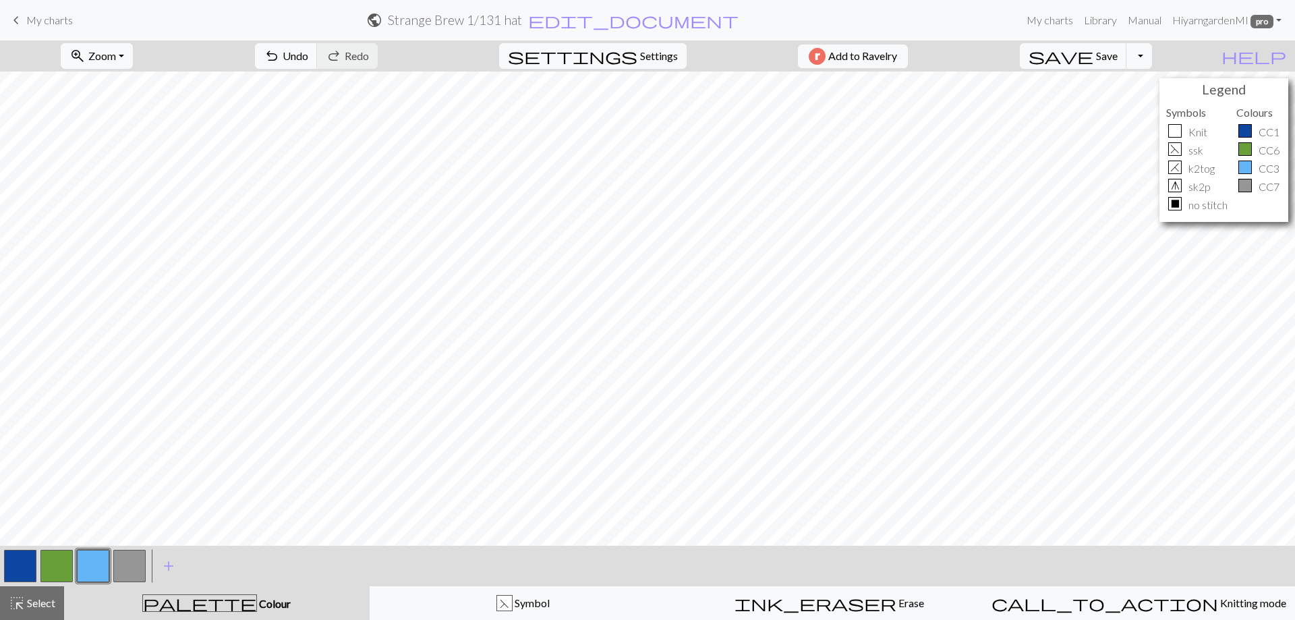
click at [129, 569] on button "button" at bounding box center [129, 566] width 32 height 32
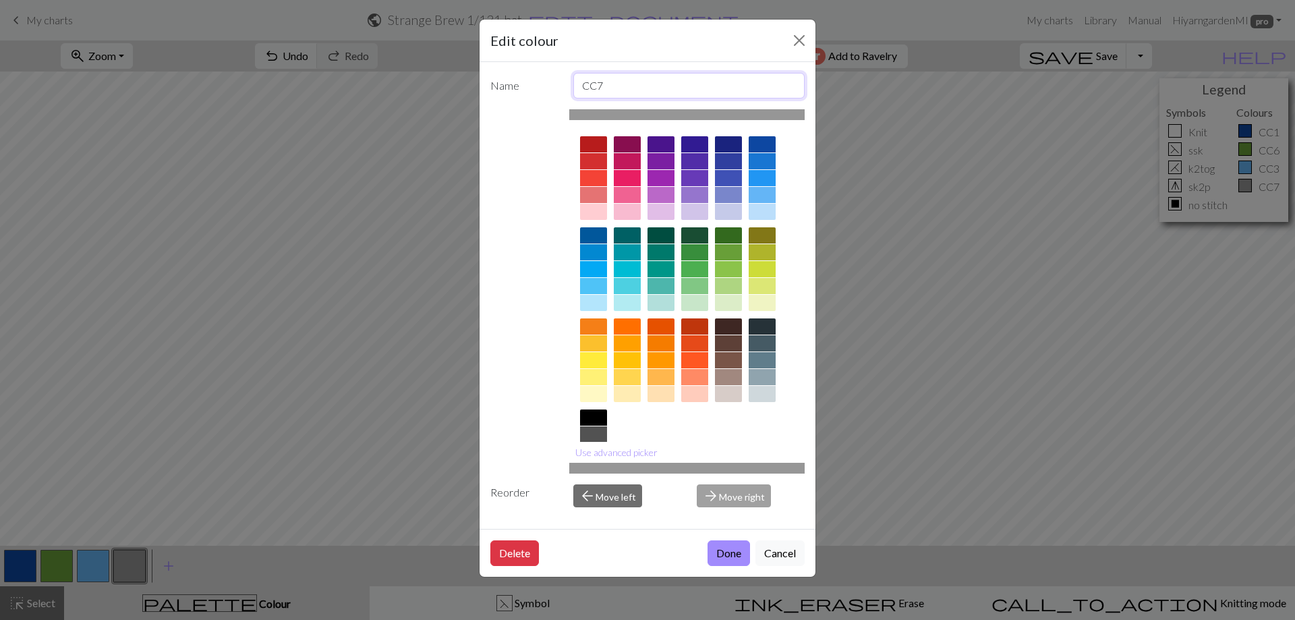
click at [618, 86] on input "CC7" at bounding box center [689, 86] width 232 height 26
type input "no stitch"
click at [718, 550] on button "Done" at bounding box center [729, 553] width 42 height 26
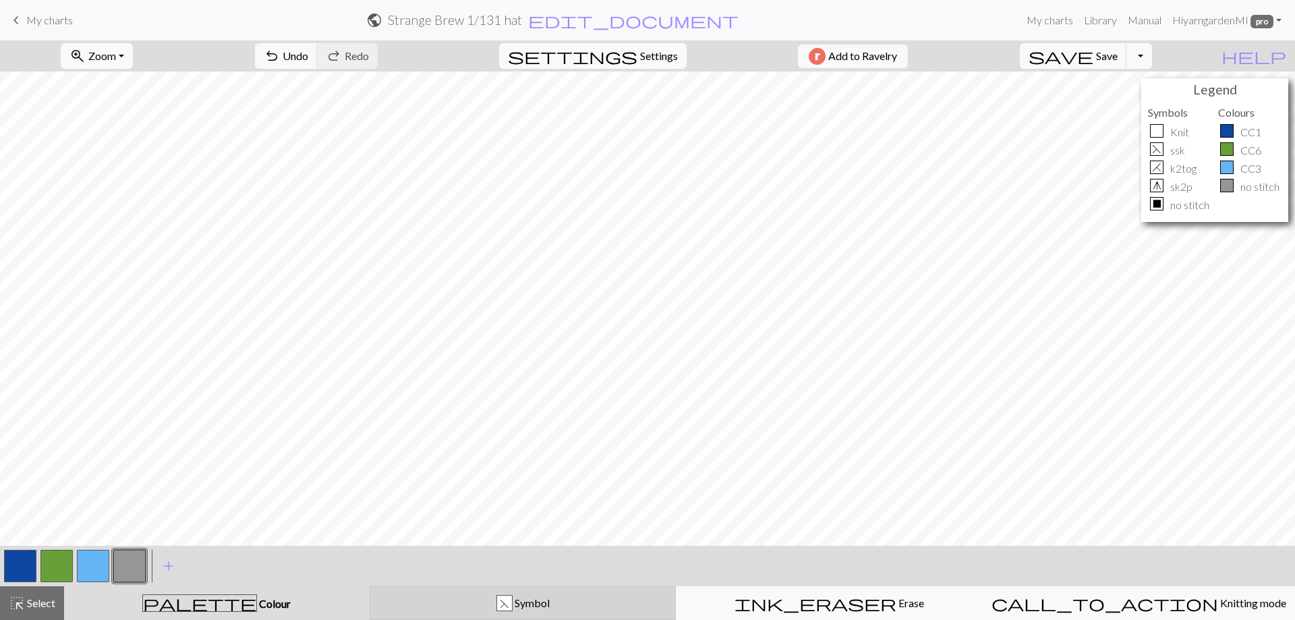
click at [519, 600] on span "Symbol" at bounding box center [531, 602] width 37 height 13
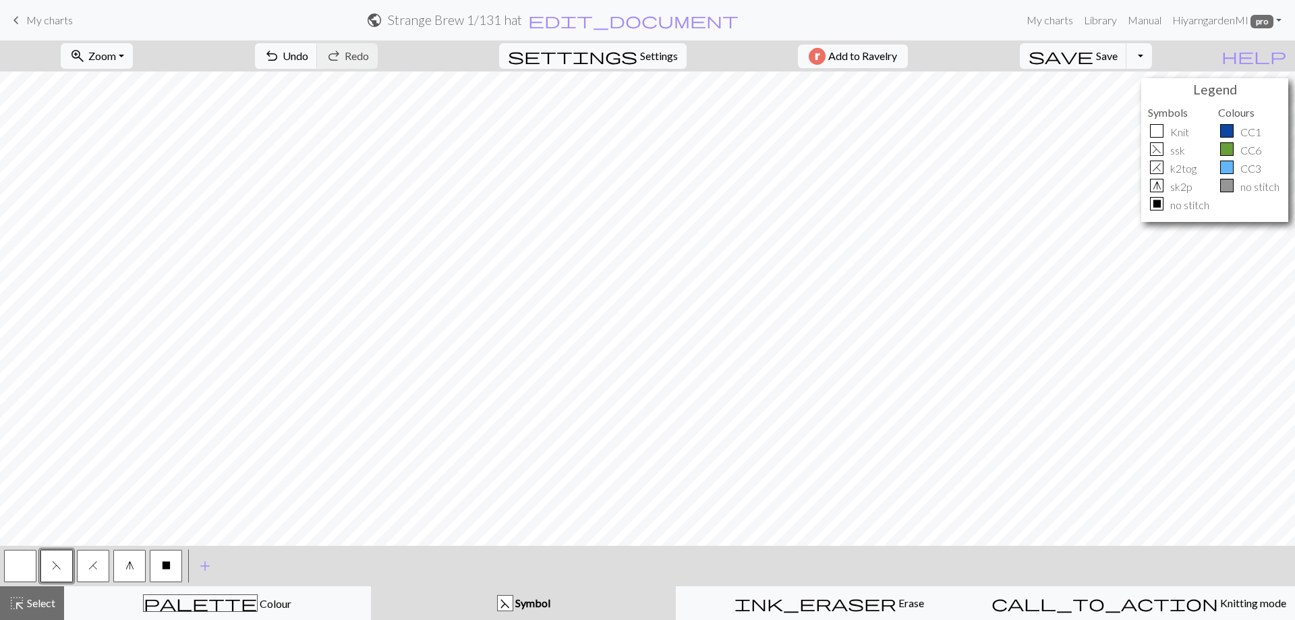
click at [51, 573] on button "F" at bounding box center [56, 566] width 32 height 32
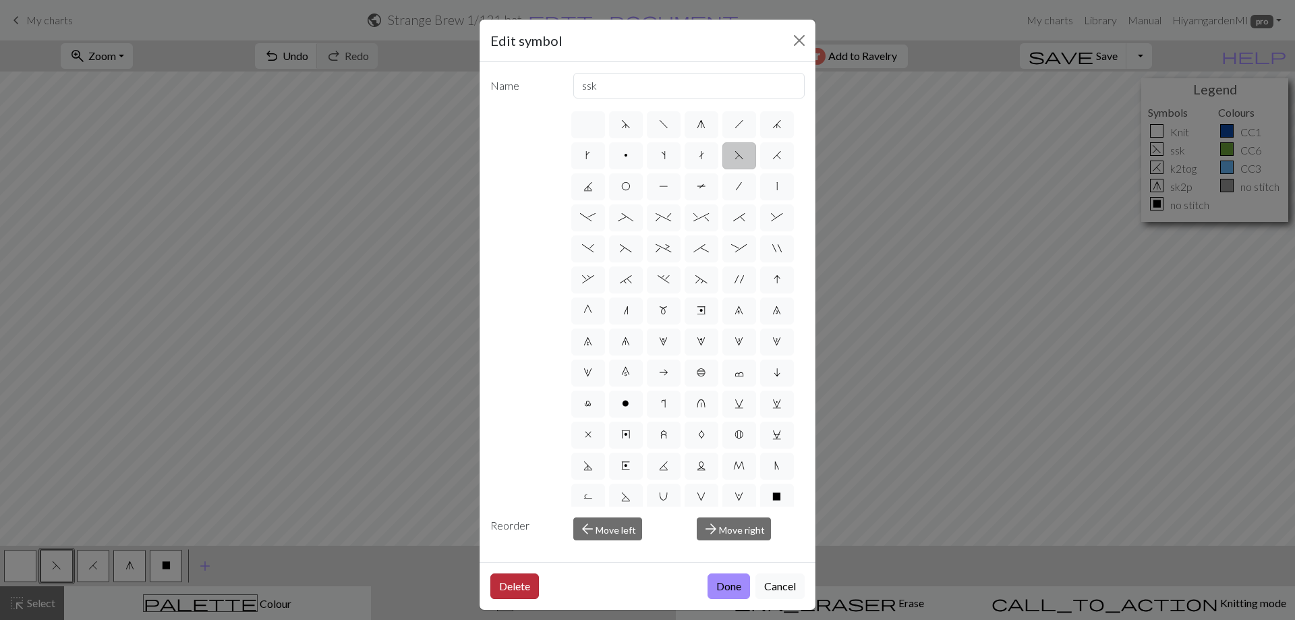
click at [520, 582] on button "Delete" at bounding box center [514, 586] width 49 height 26
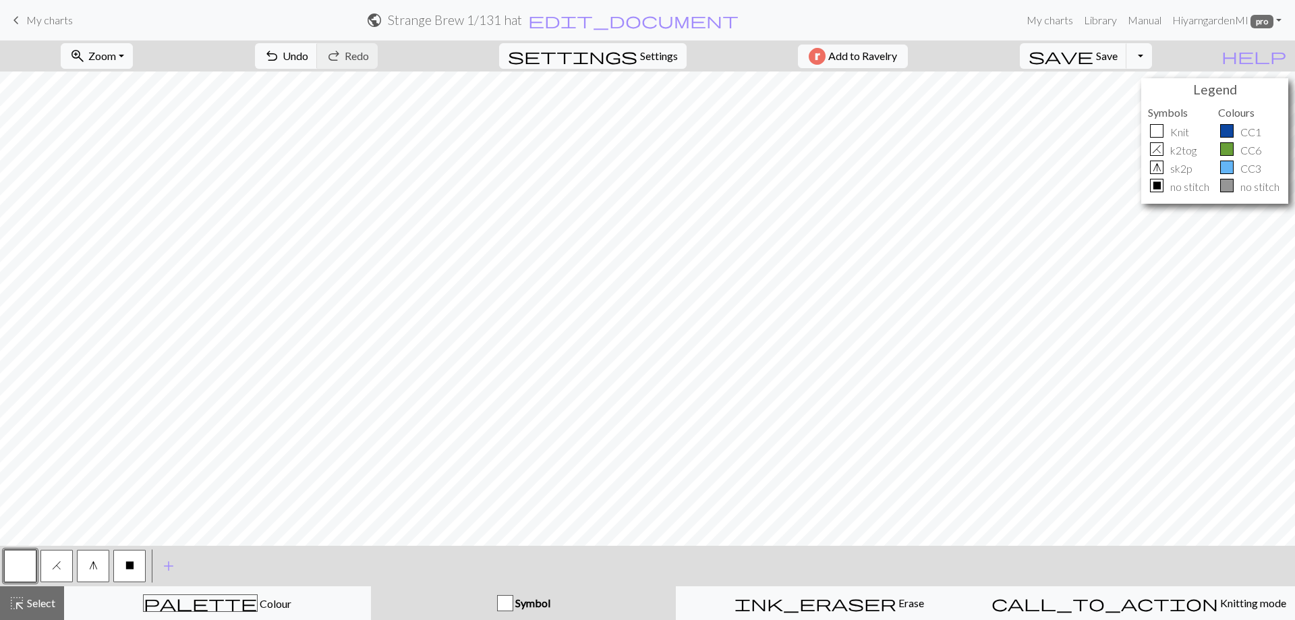
click at [54, 569] on span "H" at bounding box center [56, 565] width 9 height 11
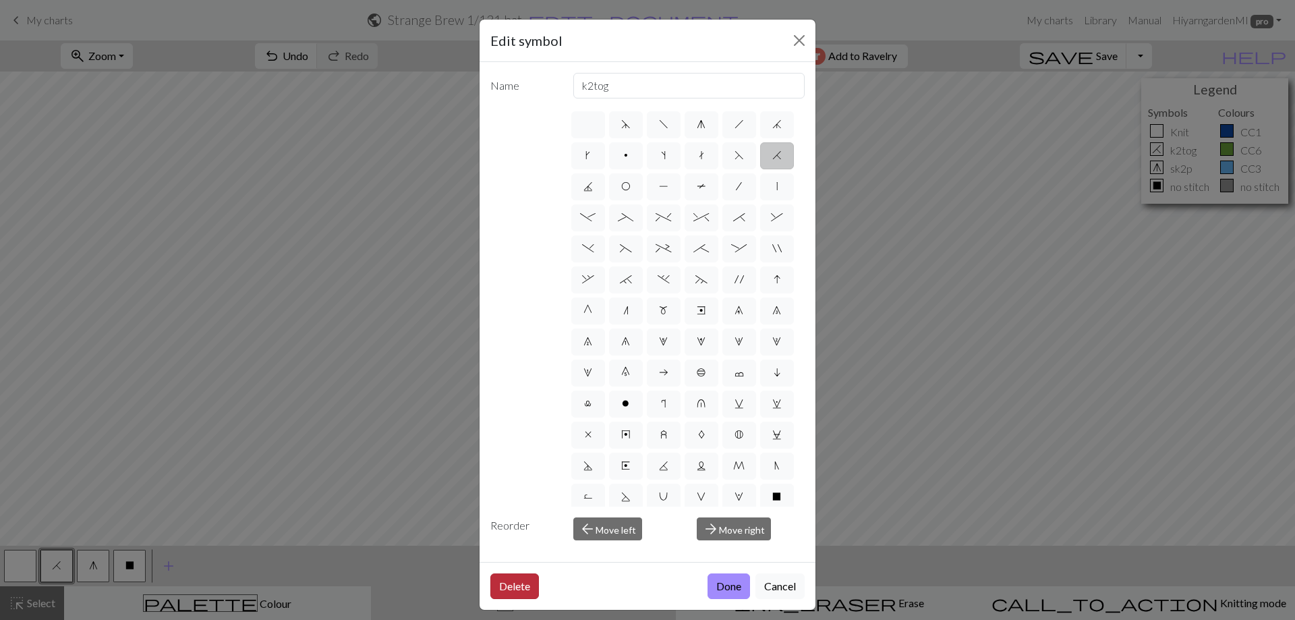
click at [517, 585] on button "Delete" at bounding box center [514, 586] width 49 height 26
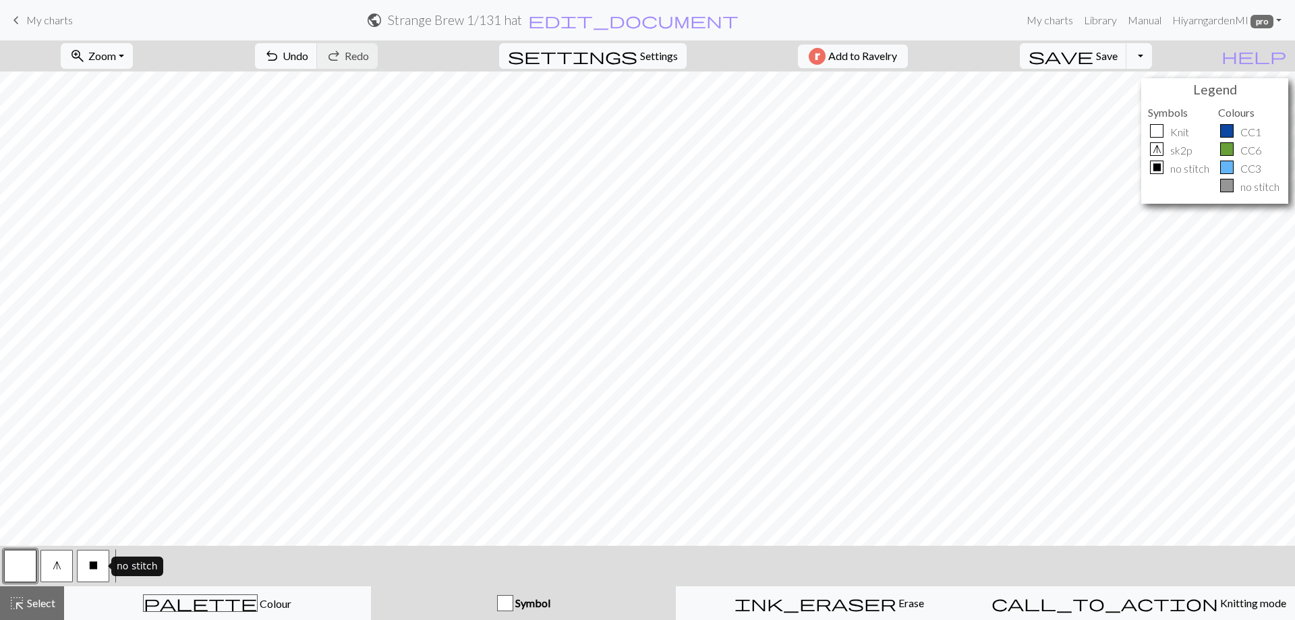
click at [94, 569] on span "X" at bounding box center [93, 565] width 9 height 11
click at [1152, 56] on button "Toggle Dropdown" at bounding box center [1139, 56] width 26 height 26
click at [1126, 103] on button "save_alt Download" at bounding box center [1040, 107] width 223 height 22
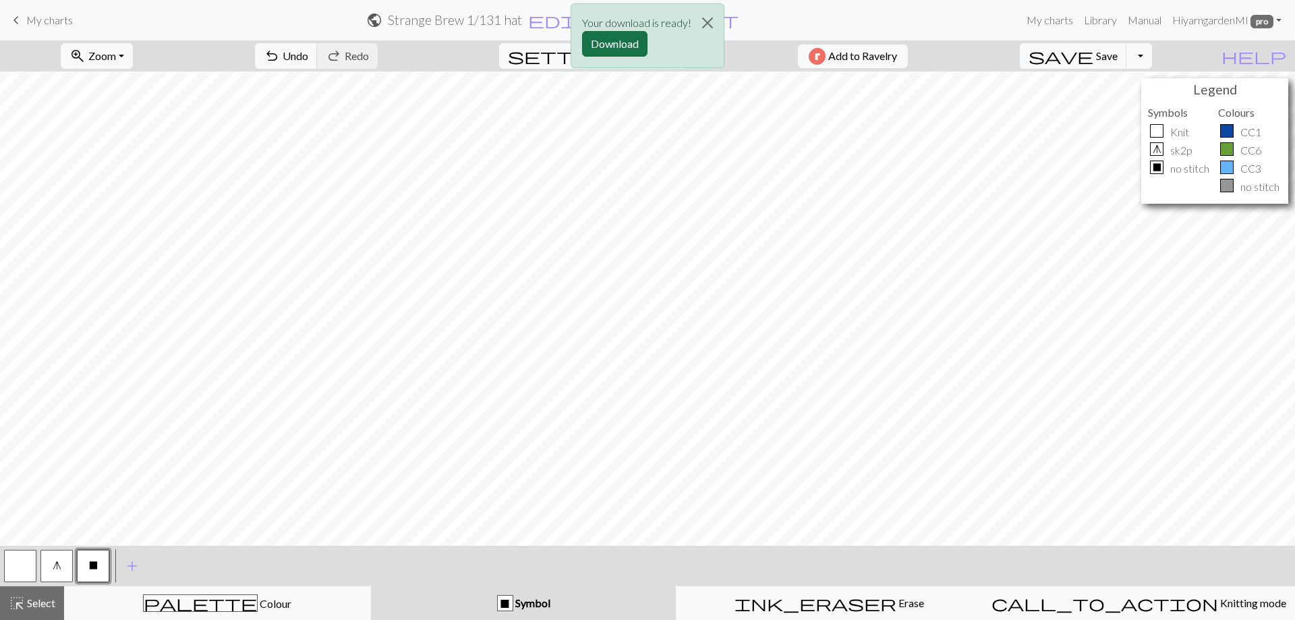
click at [617, 44] on button "Download" at bounding box center [614, 44] width 65 height 26
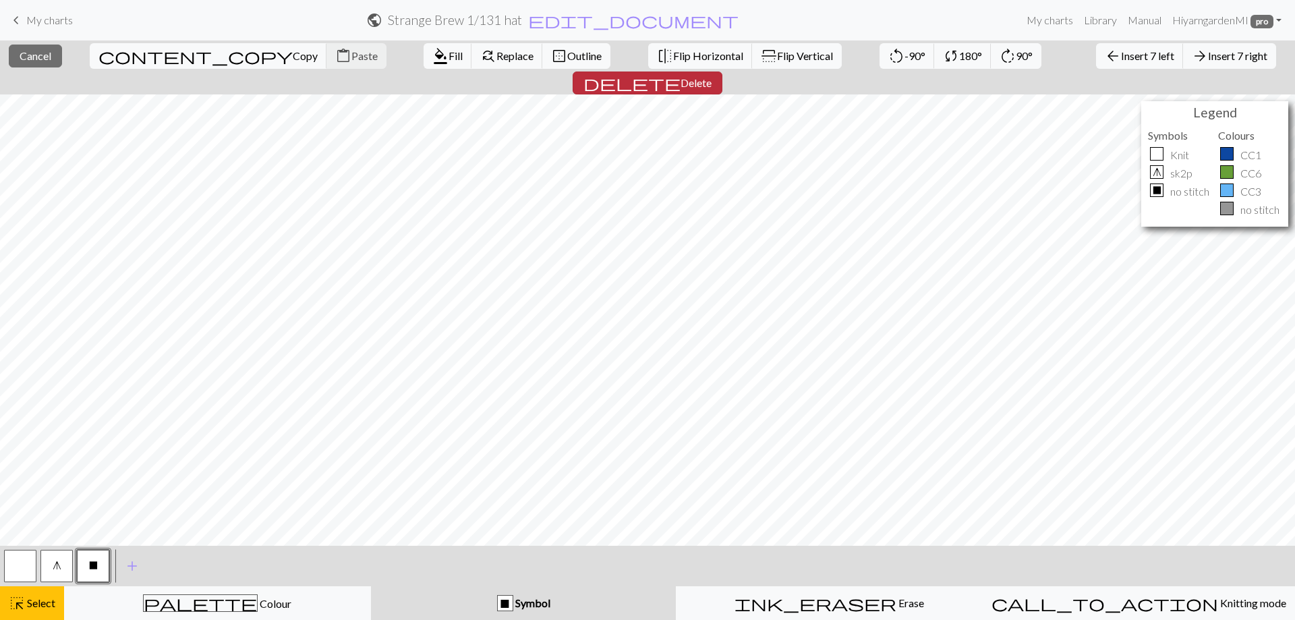
click at [712, 76] on span "Delete" at bounding box center [696, 82] width 31 height 13
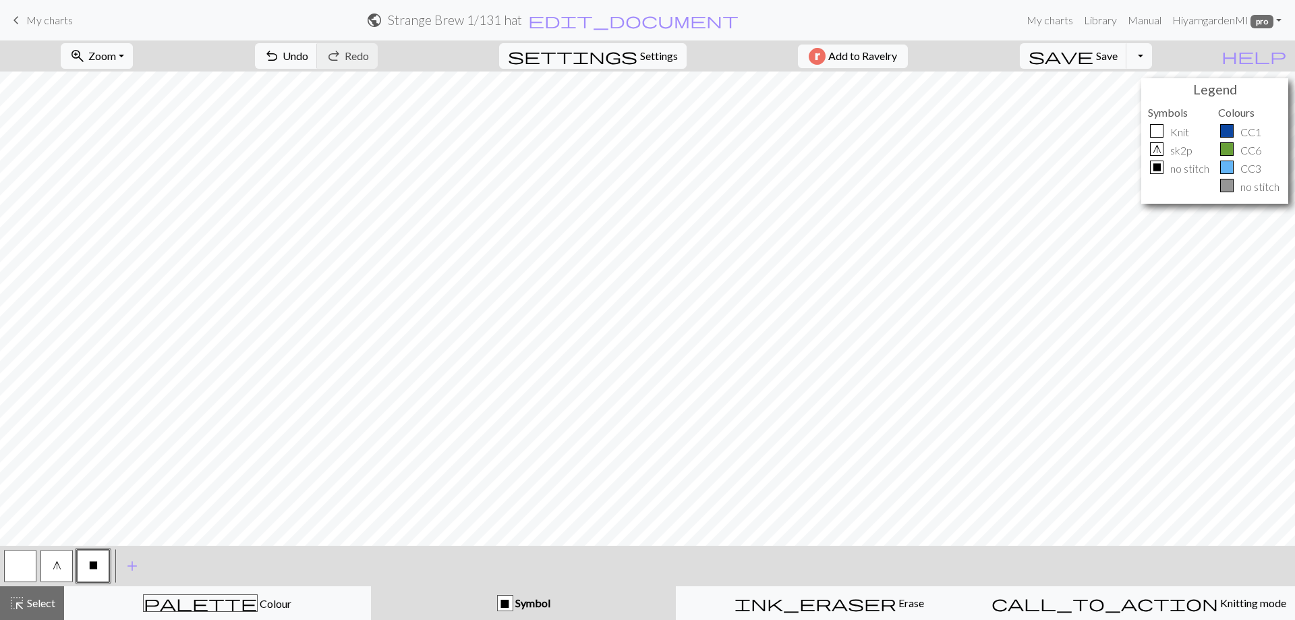
click at [96, 565] on span "X" at bounding box center [93, 565] width 9 height 11
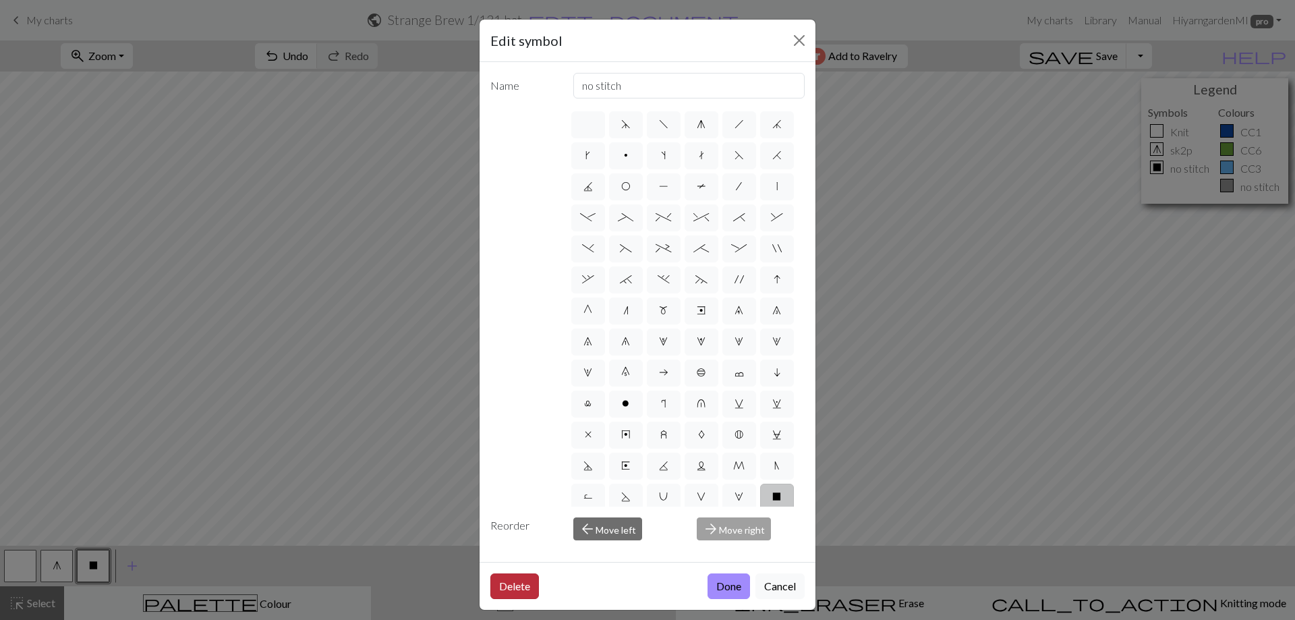
click at [522, 586] on button "Delete" at bounding box center [514, 586] width 49 height 26
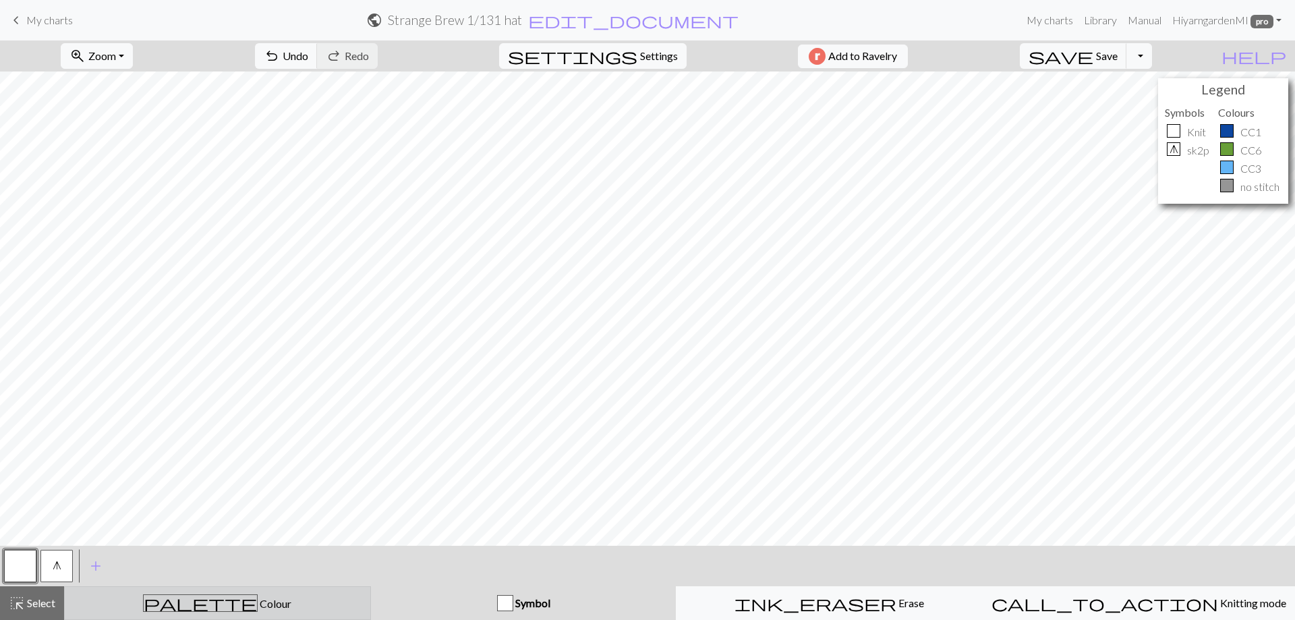
click at [258, 610] on span "Colour" at bounding box center [275, 603] width 34 height 13
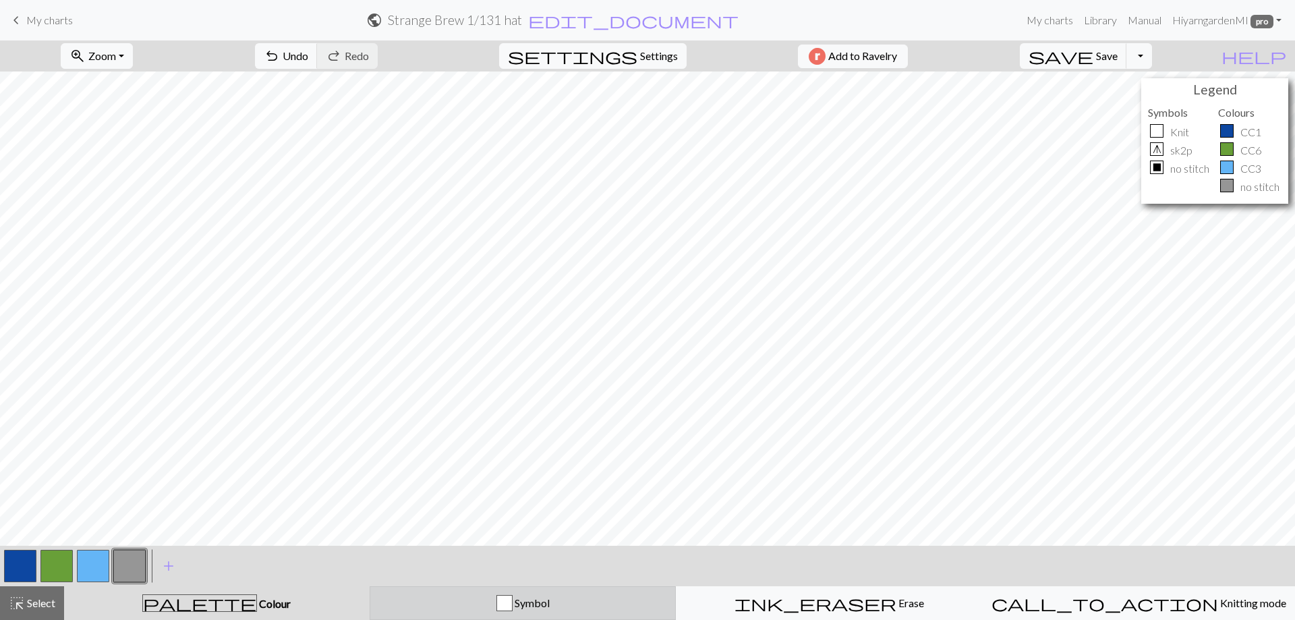
click at [433, 601] on div "Symbol" at bounding box center [522, 603] width 289 height 16
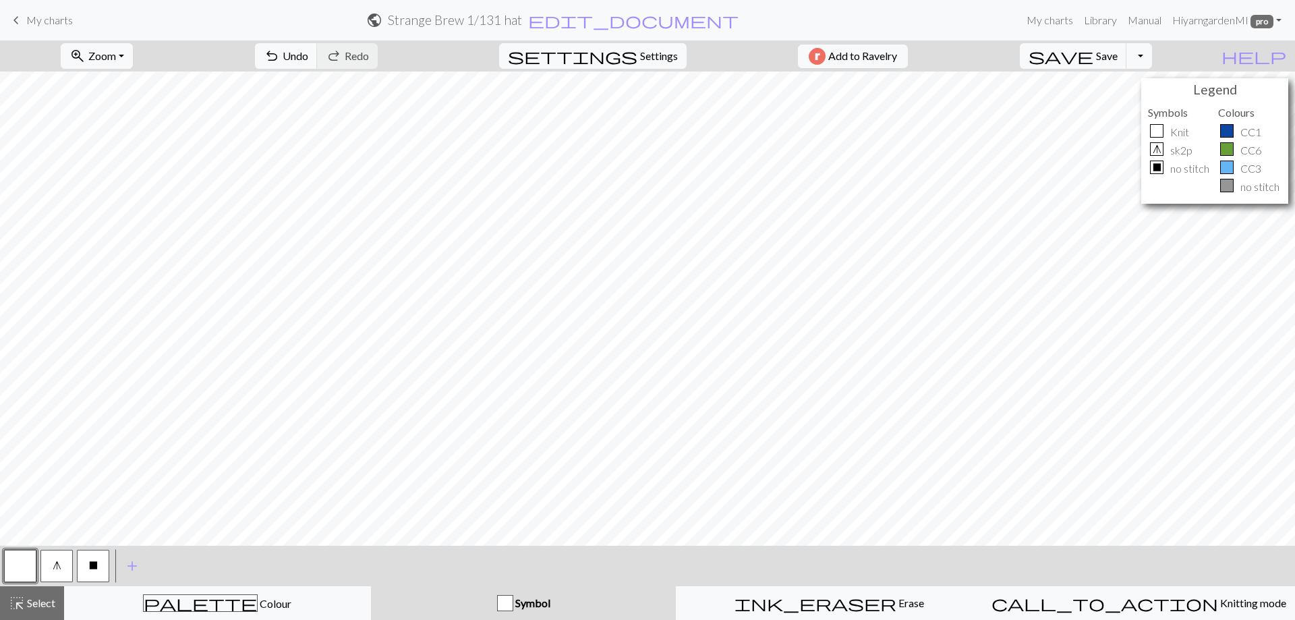
click at [90, 571] on span "X" at bounding box center [93, 565] width 9 height 11
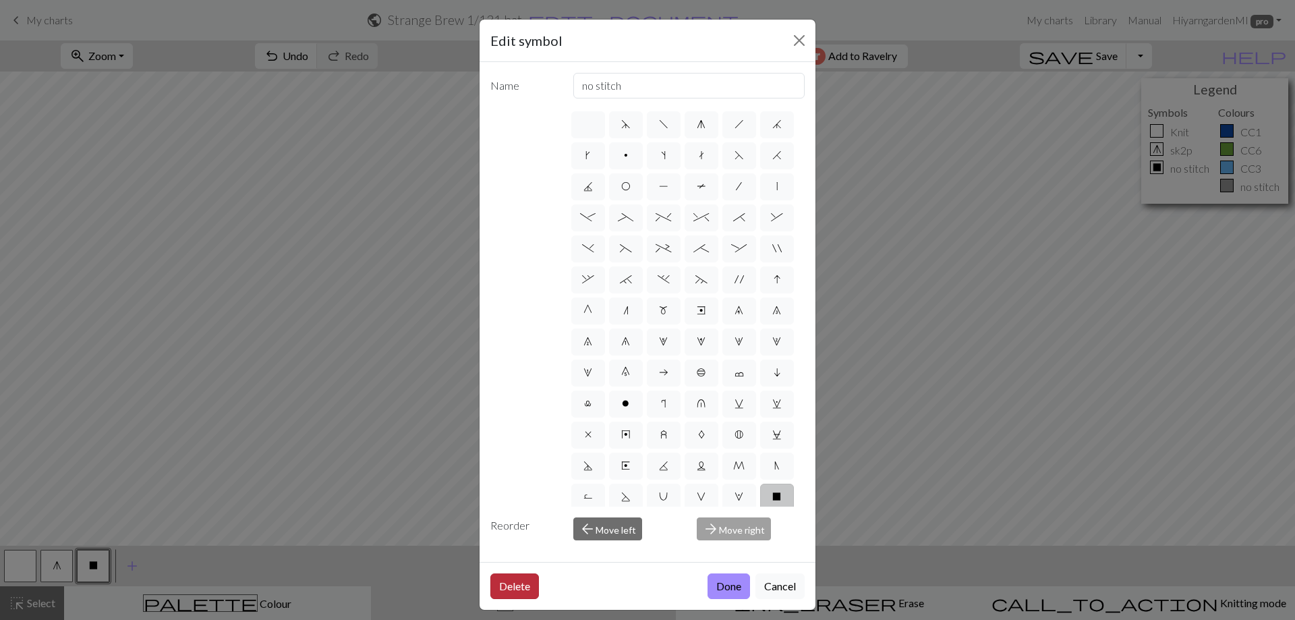
click at [513, 592] on button "Delete" at bounding box center [514, 586] width 49 height 26
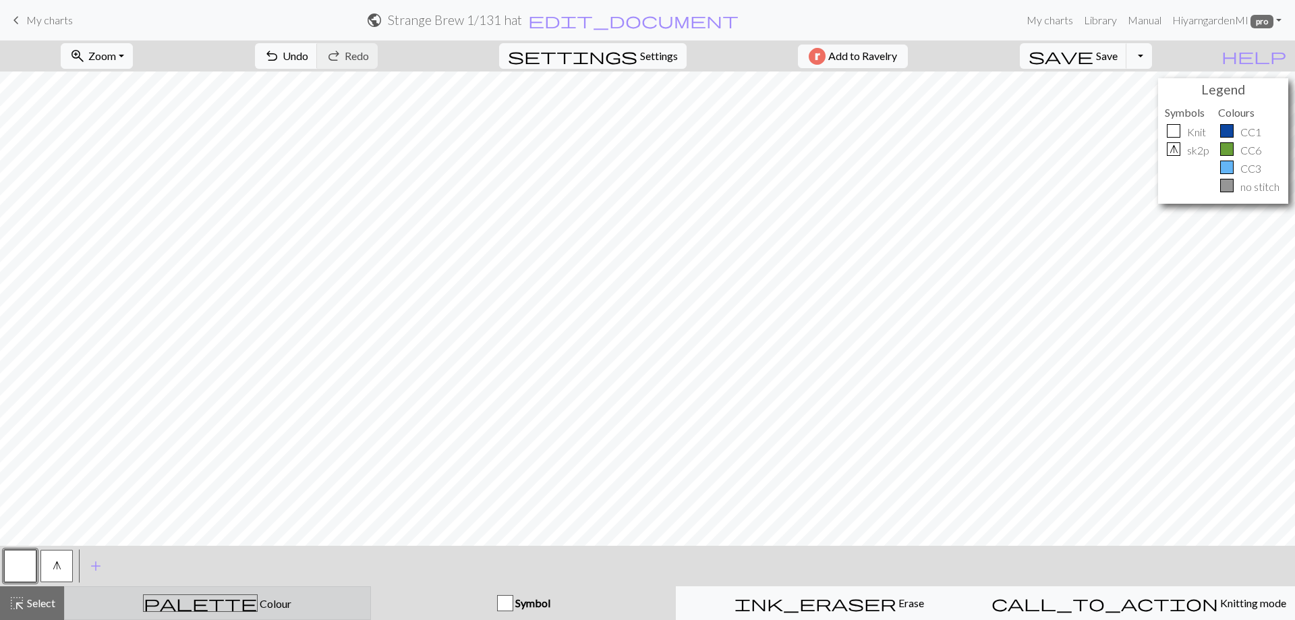
click at [264, 610] on div "palette Colour Colour" at bounding box center [217, 603] width 289 height 18
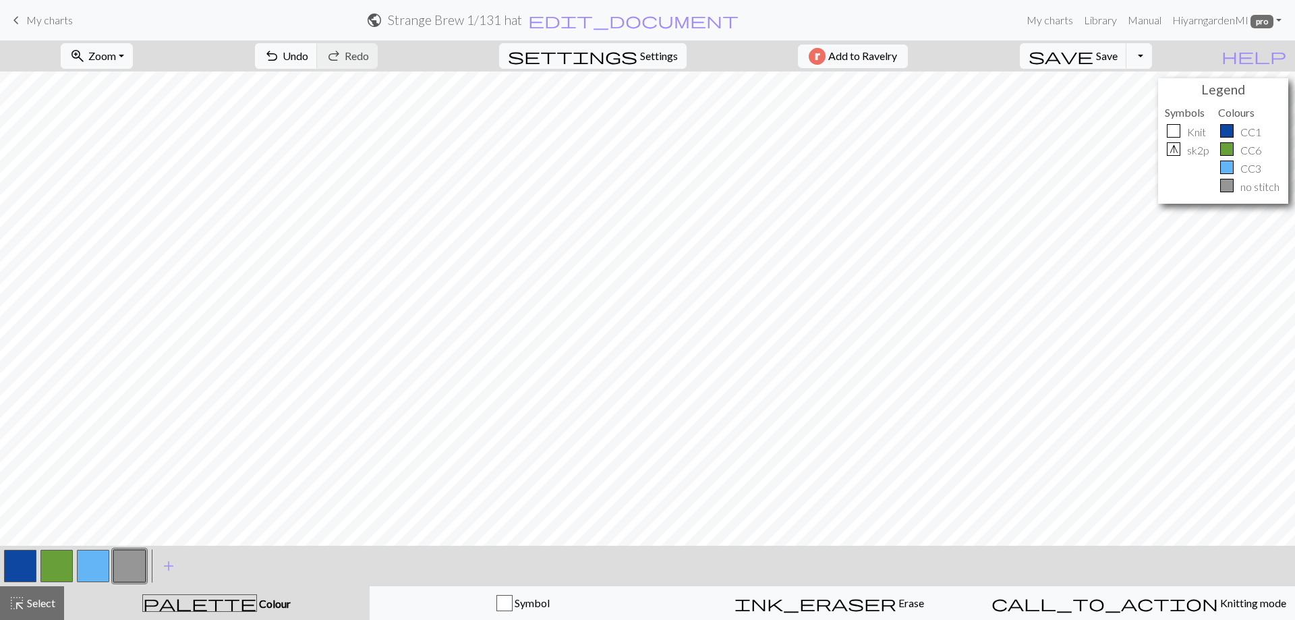
click at [121, 559] on button "button" at bounding box center [129, 566] width 32 height 32
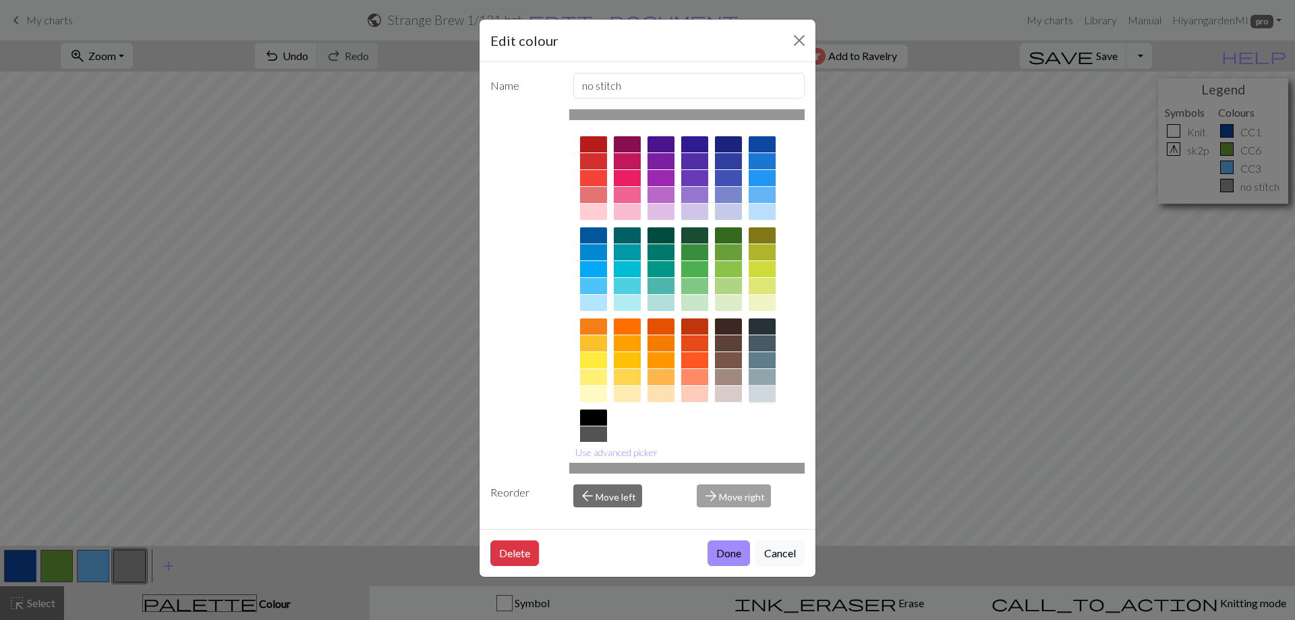
click at [768, 395] on div at bounding box center [762, 394] width 27 height 16
click at [725, 550] on button "Done" at bounding box center [729, 553] width 42 height 26
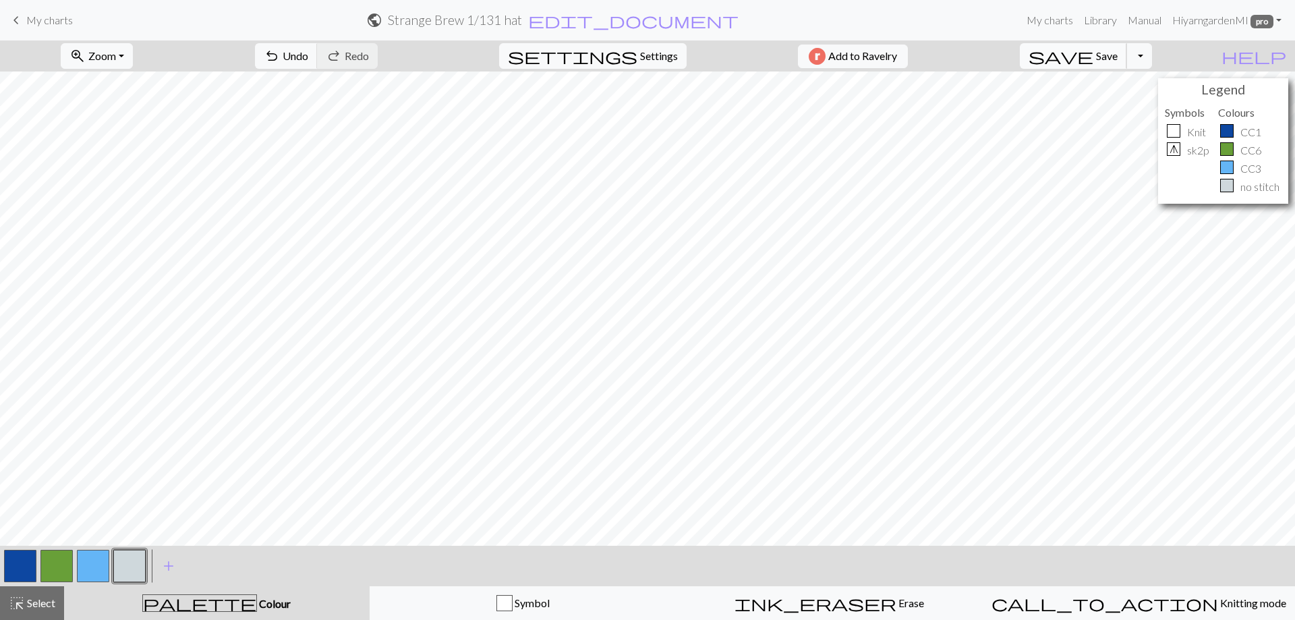
click at [1093, 61] on span "save" at bounding box center [1061, 56] width 65 height 19
click at [1152, 65] on button "Toggle Dropdown" at bounding box center [1139, 56] width 26 height 26
click at [1121, 107] on button "save_alt Download" at bounding box center [1040, 107] width 223 height 22
click at [613, 48] on button "Download" at bounding box center [614, 44] width 65 height 26
